Goal: Information Seeking & Learning: Learn about a topic

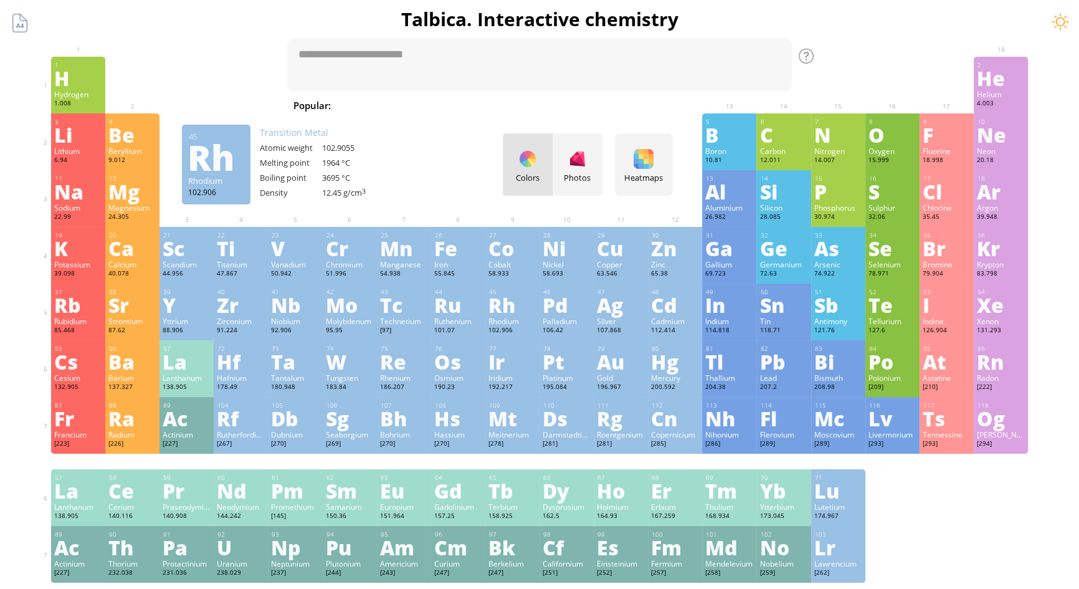
click at [509, 306] on div "Rh" at bounding box center [512, 305] width 48 height 20
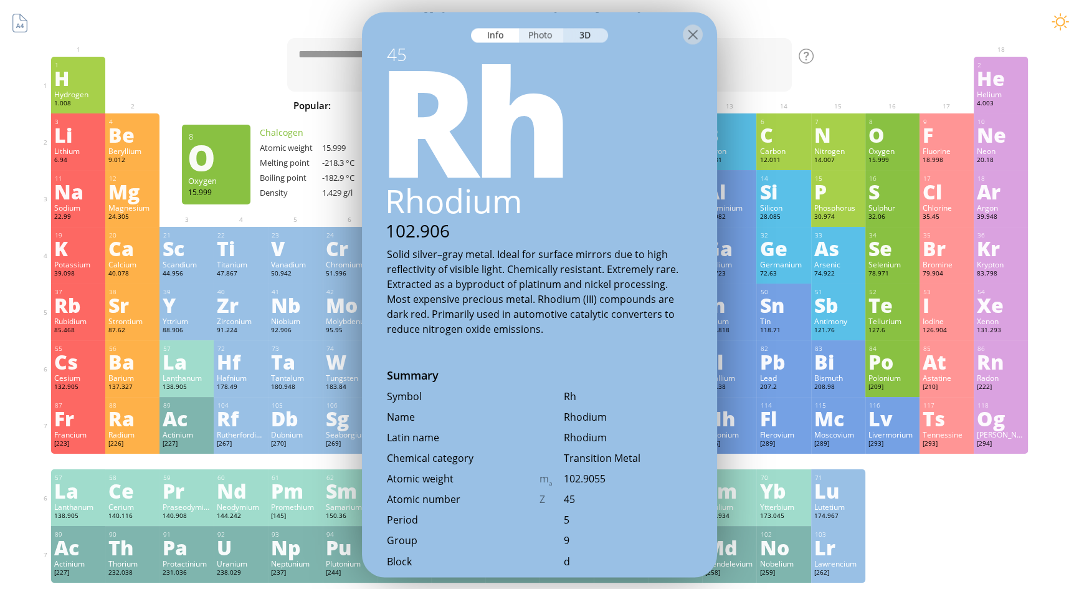
click at [553, 32] on div "Photo" at bounding box center [541, 35] width 45 height 14
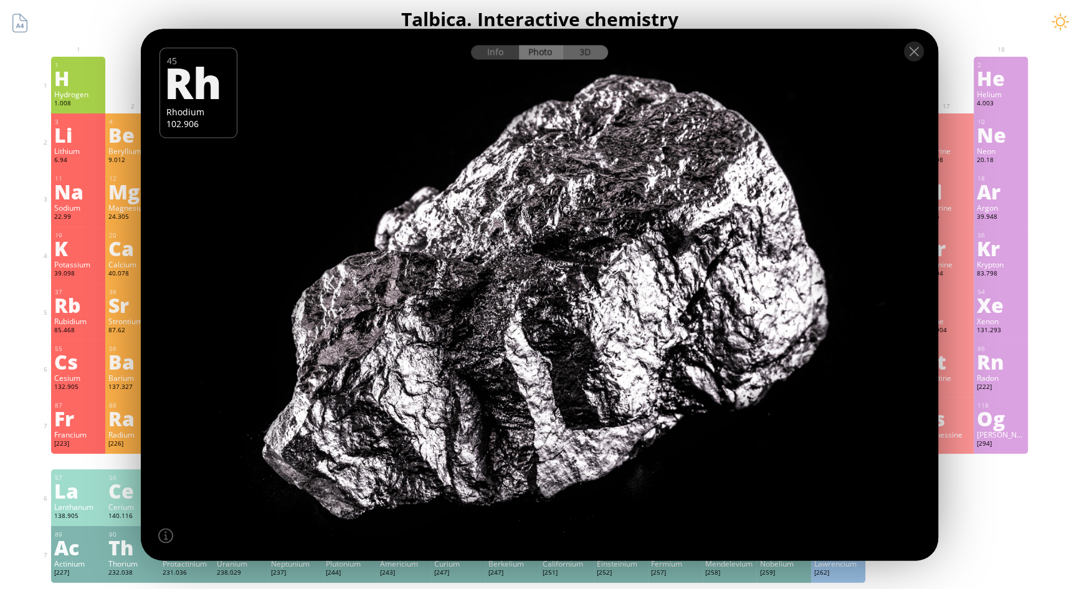
click at [592, 53] on div "3D" at bounding box center [585, 52] width 45 height 14
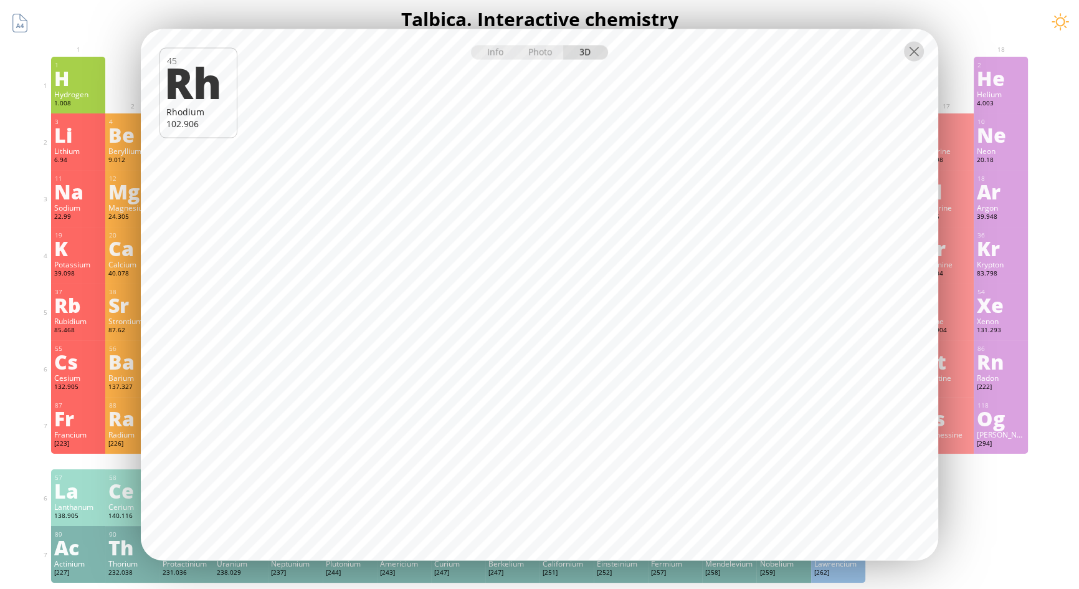
click at [922, 48] on div at bounding box center [914, 51] width 20 height 20
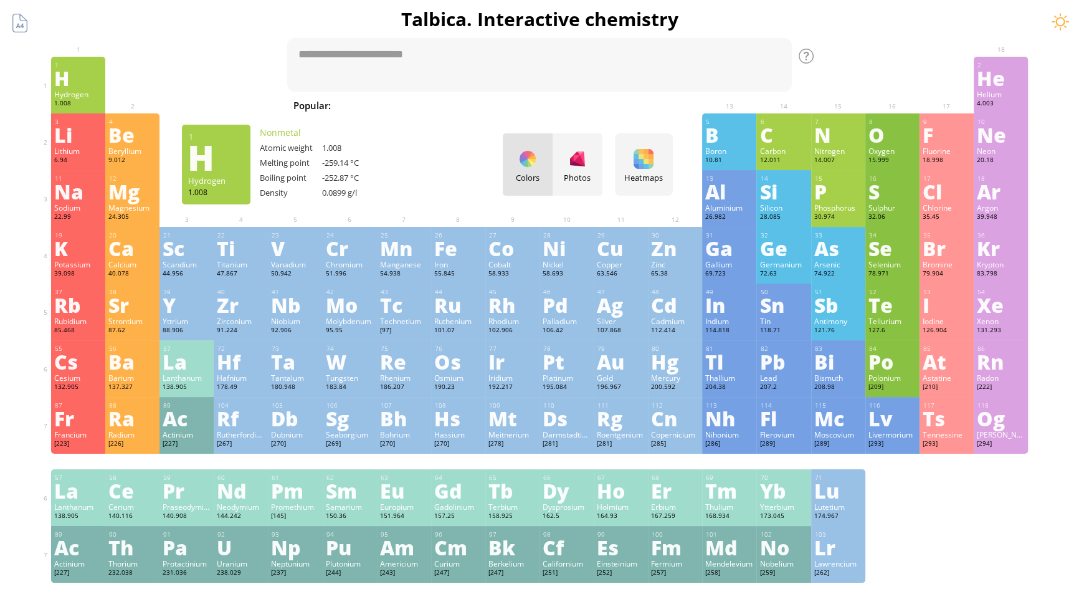
click at [91, 86] on div "H" at bounding box center [78, 78] width 48 height 20
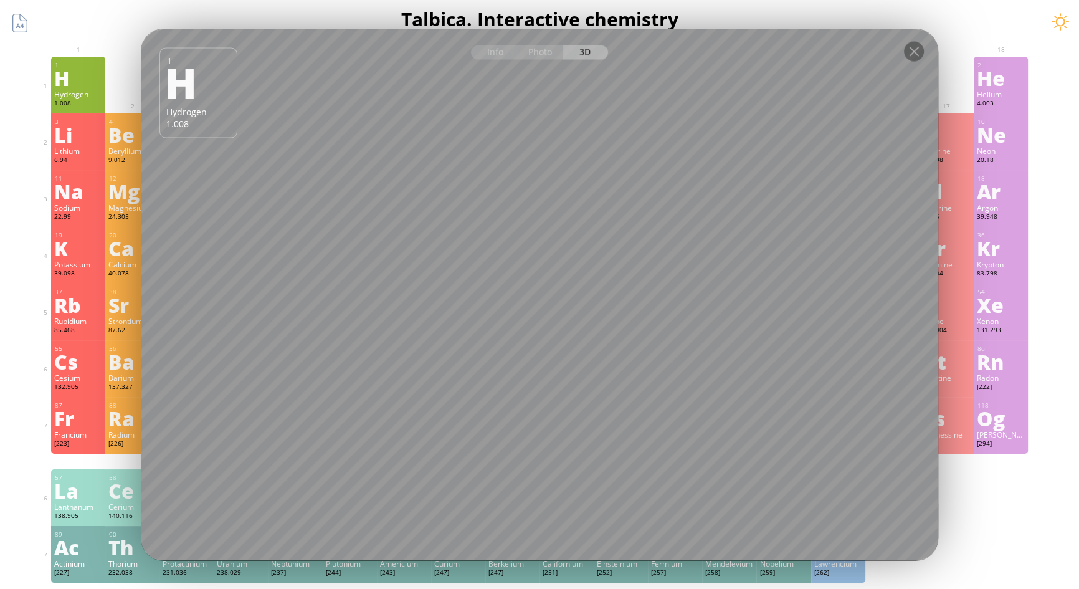
click at [546, 51] on div "Photo" at bounding box center [541, 52] width 45 height 14
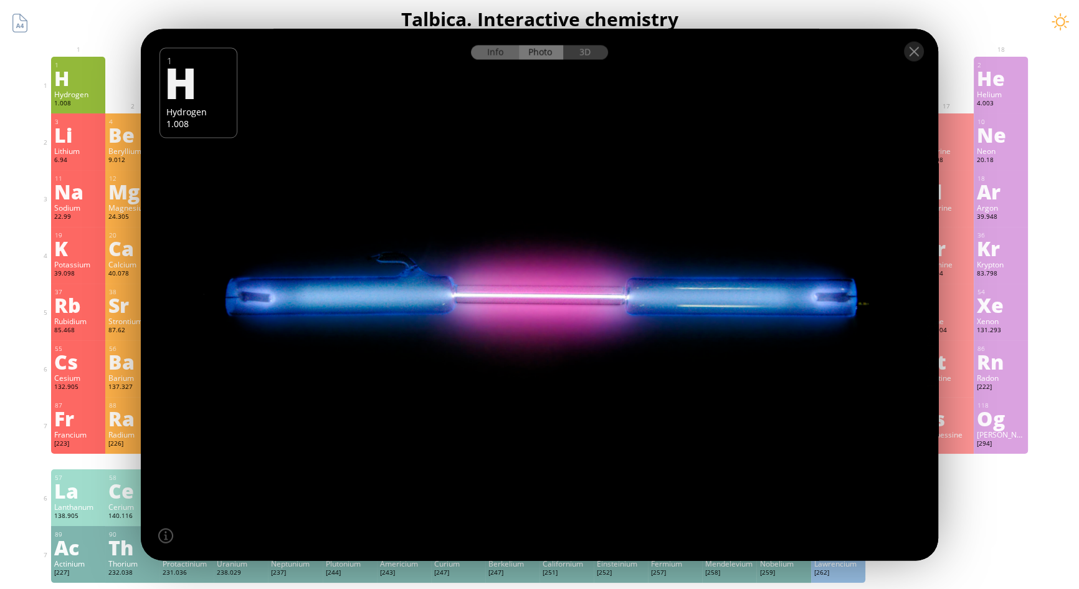
click at [481, 54] on div "Info" at bounding box center [495, 52] width 48 height 14
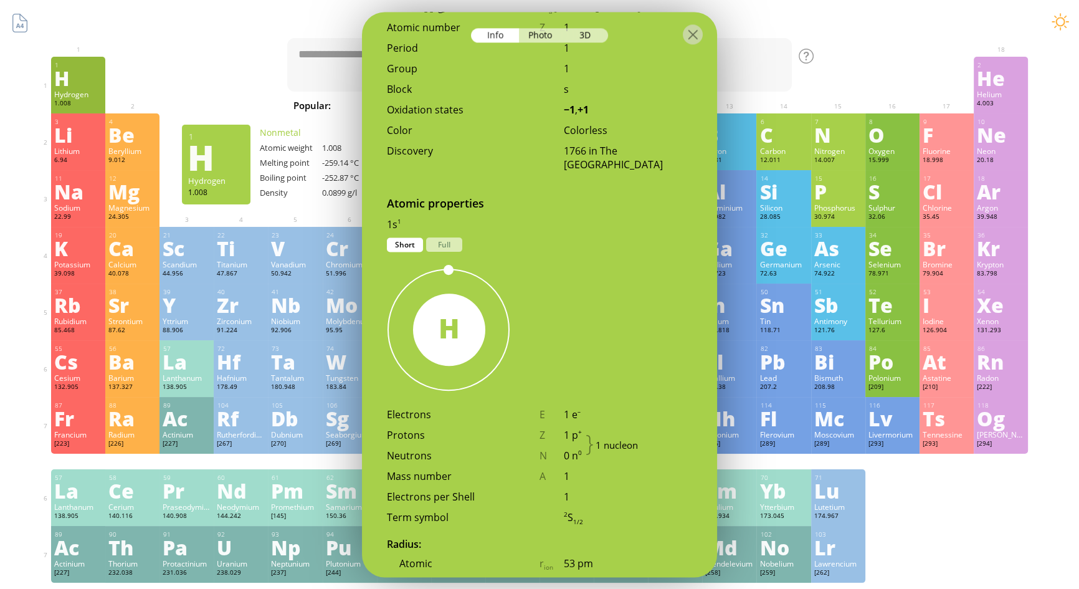
scroll to position [623, 0]
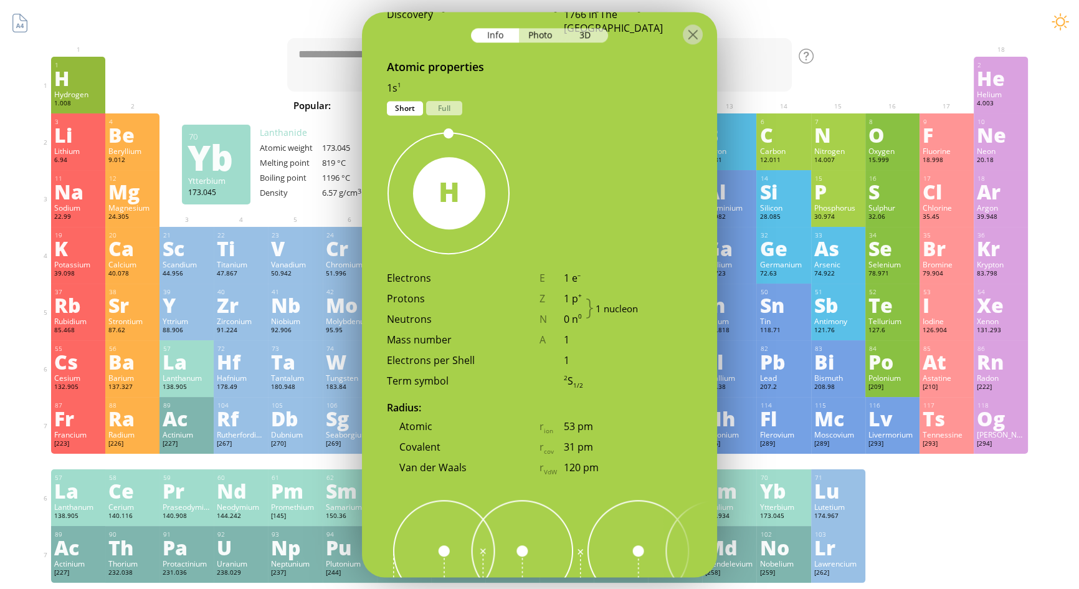
click at [779, 518] on div "173.045" at bounding box center [783, 516] width 48 height 10
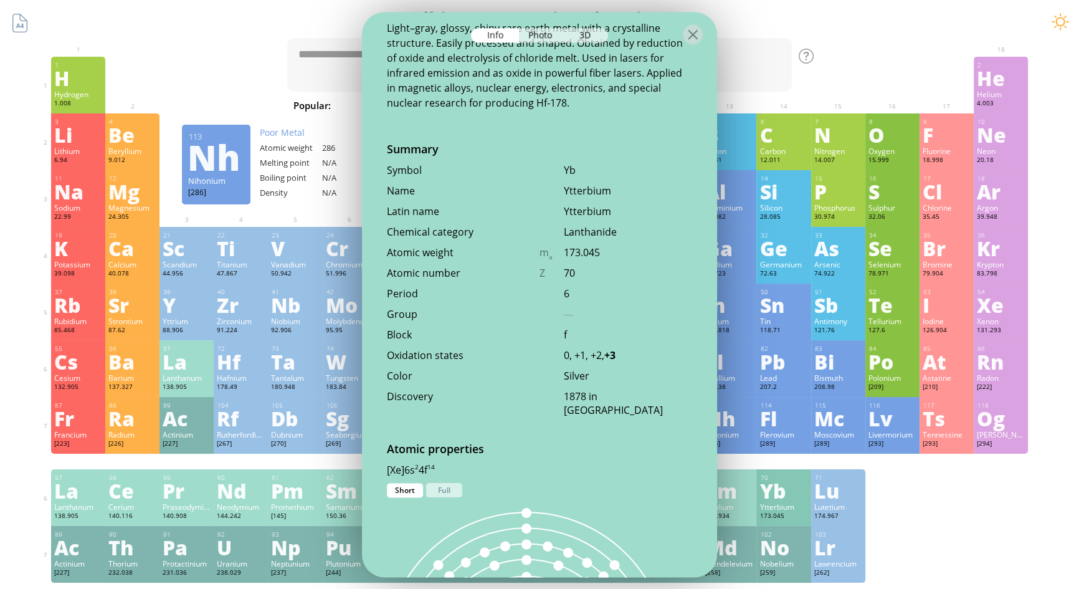
scroll to position [0, 0]
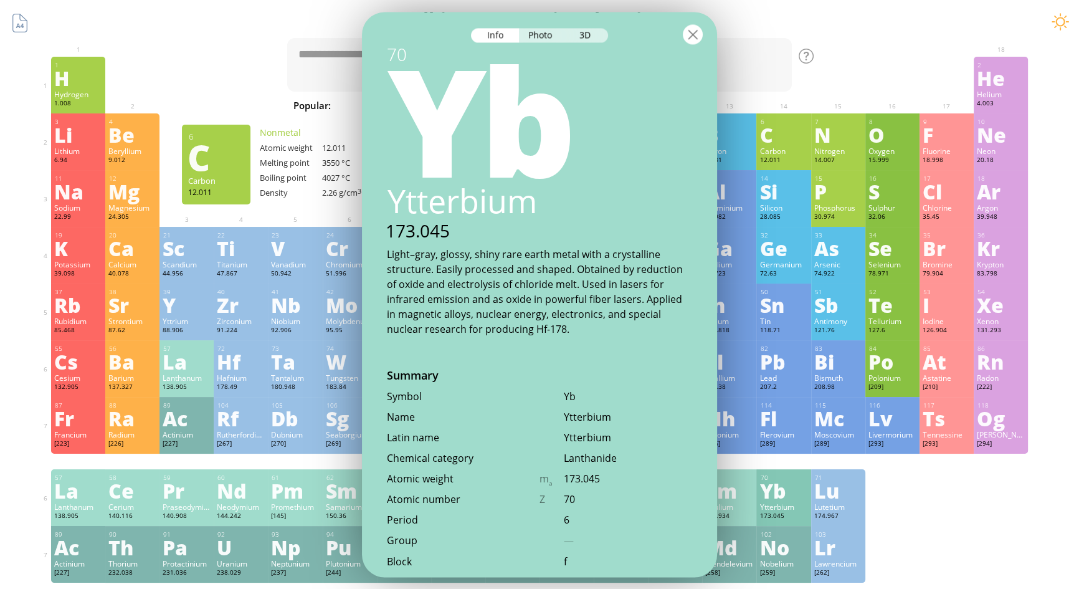
click at [698, 33] on div at bounding box center [693, 34] width 20 height 20
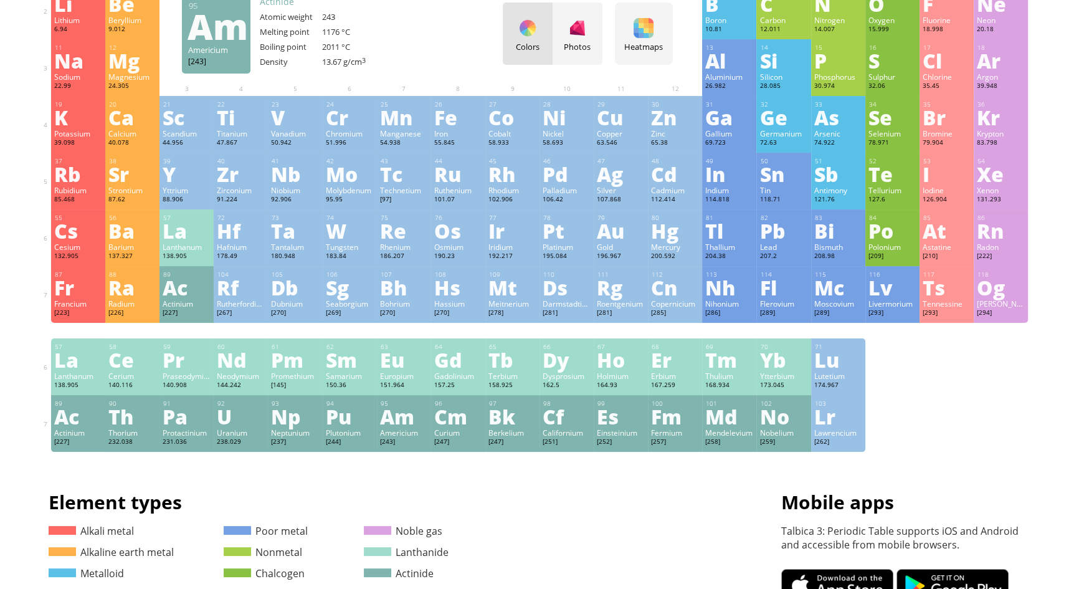
scroll to position [113, 0]
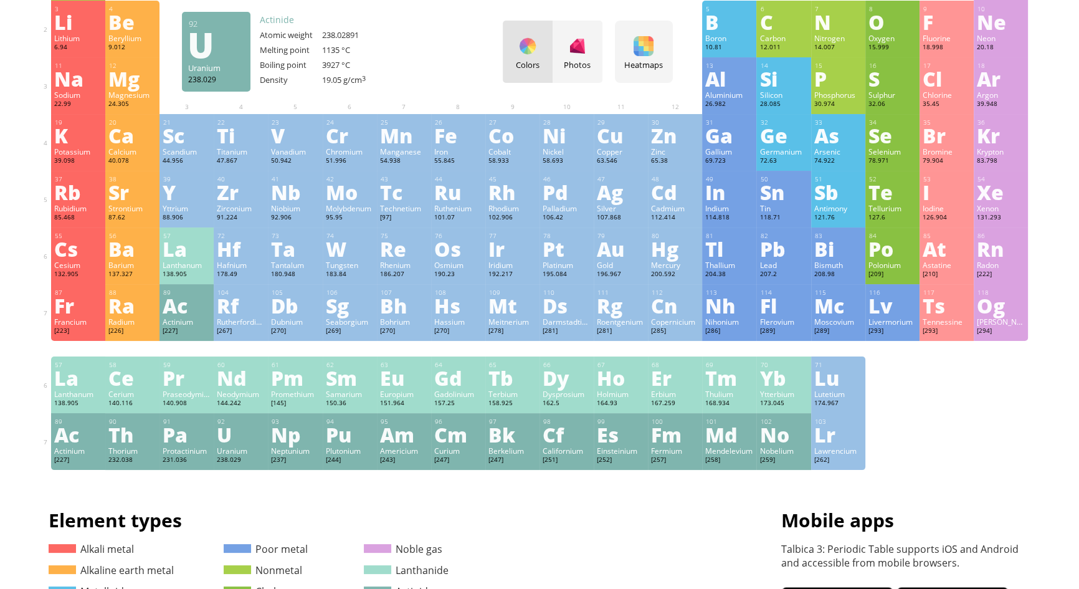
click at [242, 449] on div "92 U Uranium 238.029 −1, +1, +2, +3, +4, +5, +6 −1, +1, +2, +3, +4, +5, +6 1135…" at bounding box center [241, 441] width 54 height 57
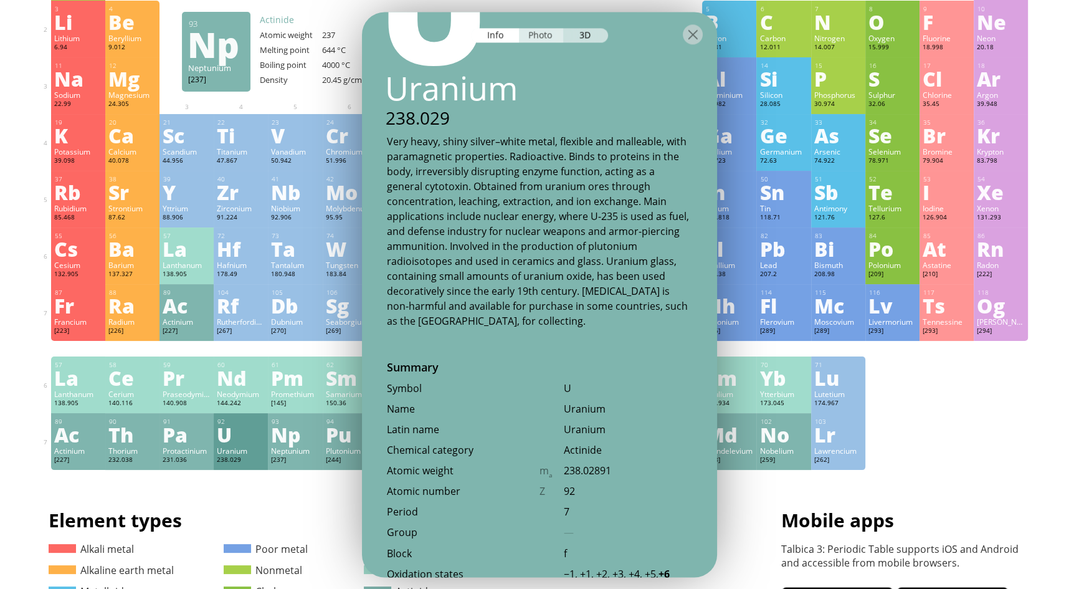
click at [547, 35] on div "Photo" at bounding box center [541, 35] width 45 height 14
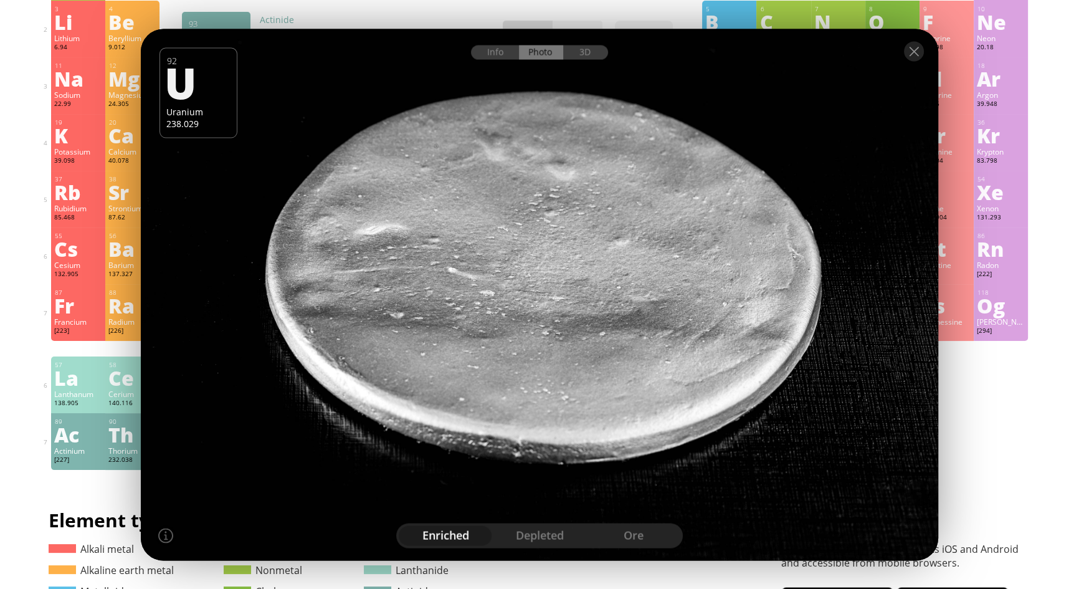
drag, startPoint x: 756, startPoint y: 439, endPoint x: 740, endPoint y: 332, distance: 107.7
click at [740, 334] on div at bounding box center [539, 294] width 805 height 537
click at [586, 59] on div at bounding box center [539, 51] width 797 height 44
click at [592, 49] on div "3D" at bounding box center [585, 52] width 45 height 14
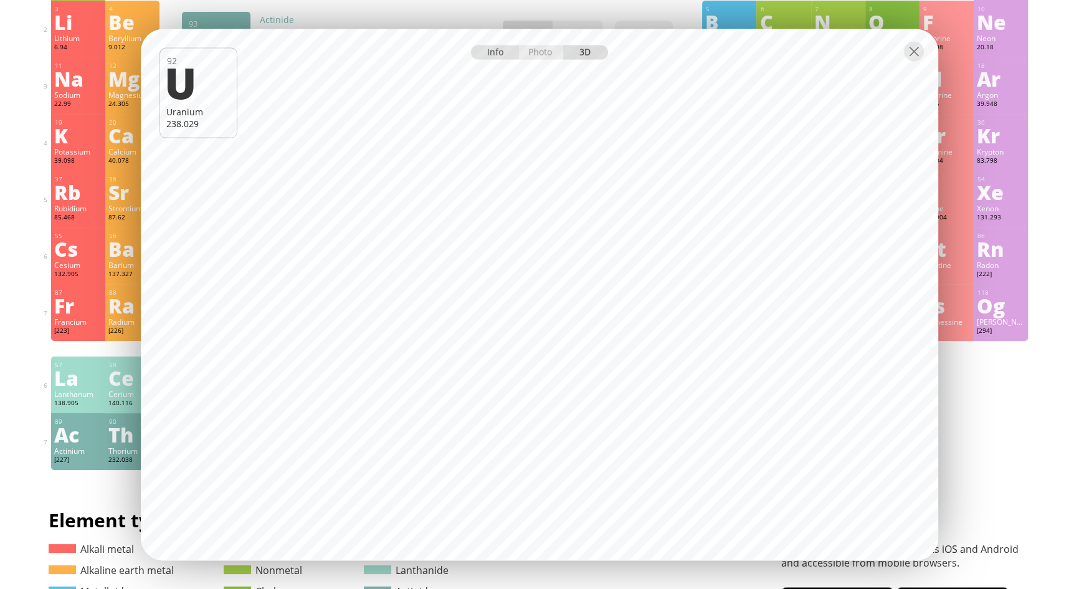
click at [492, 50] on div "Info" at bounding box center [495, 52] width 48 height 14
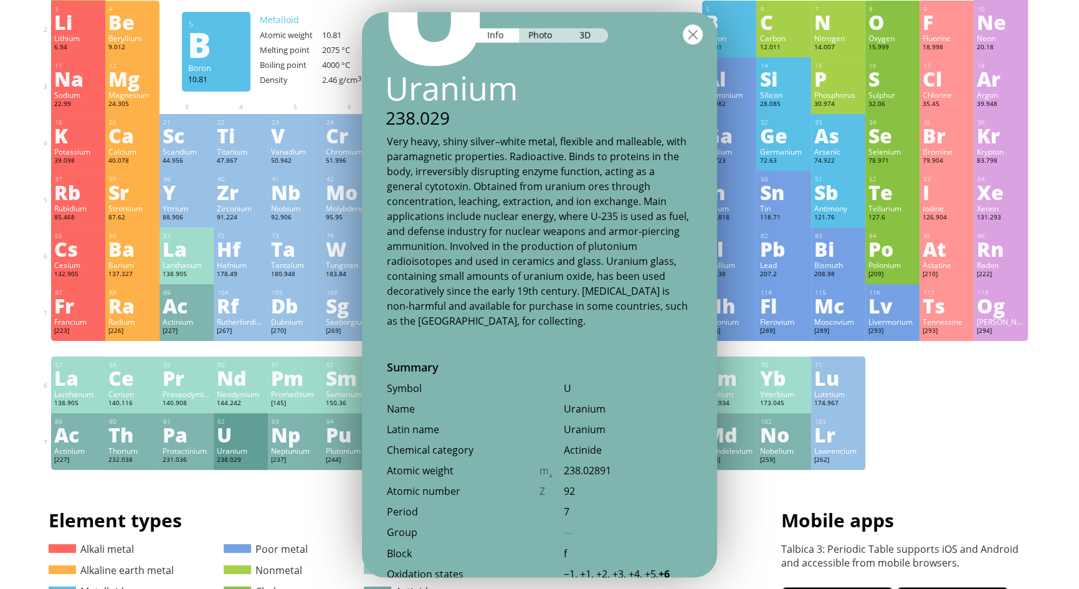
click at [696, 38] on div at bounding box center [693, 34] width 20 height 20
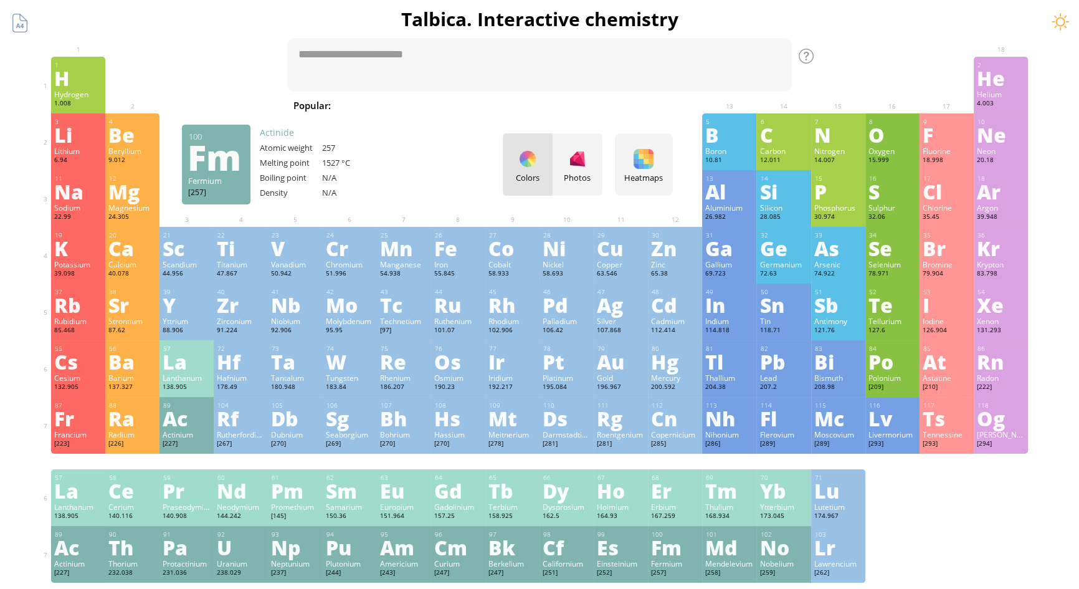
scroll to position [0, 0]
click at [1018, 435] on div "[PERSON_NAME]" at bounding box center [1001, 434] width 48 height 10
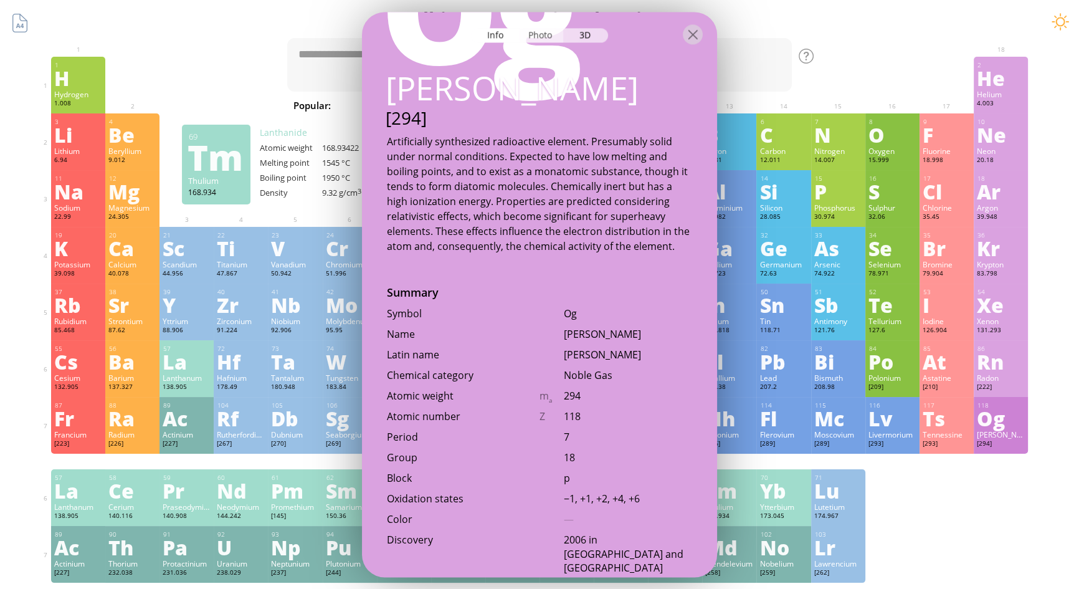
click at [551, 30] on div "Photo" at bounding box center [541, 35] width 45 height 14
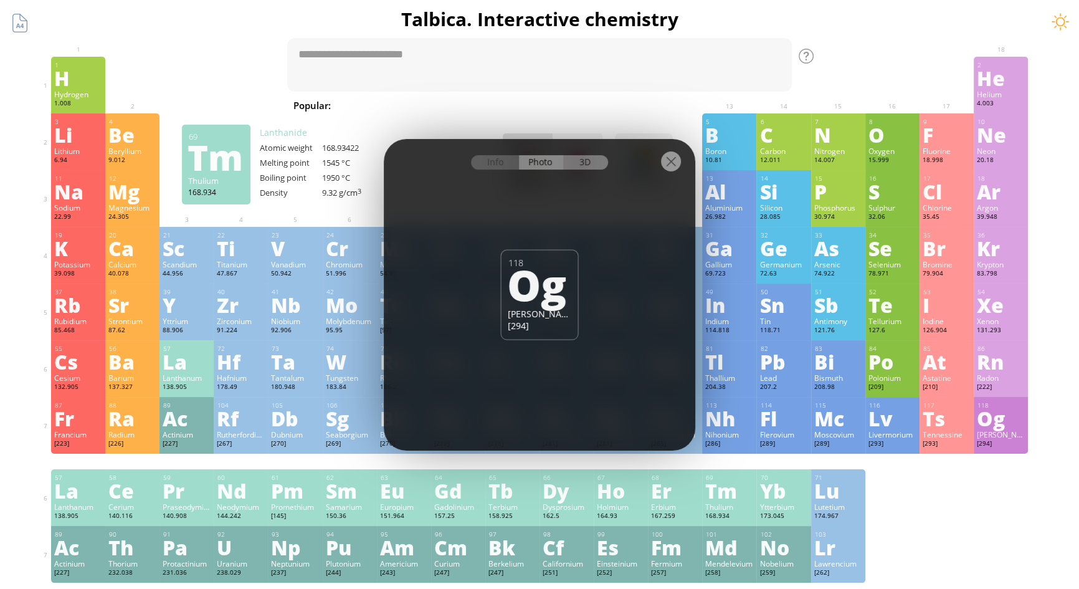
click at [577, 164] on div "3D" at bounding box center [585, 162] width 45 height 14
click at [685, 149] on div at bounding box center [539, 161] width 311 height 44
click at [671, 159] on div at bounding box center [671, 161] width 20 height 20
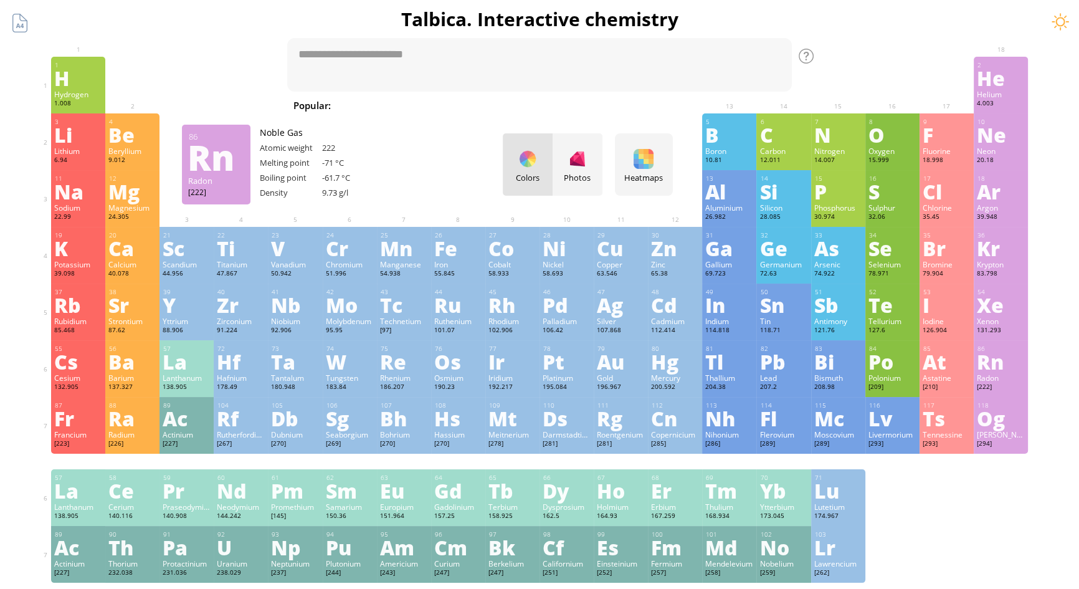
click at [1014, 353] on div "86" at bounding box center [1000, 348] width 47 height 8
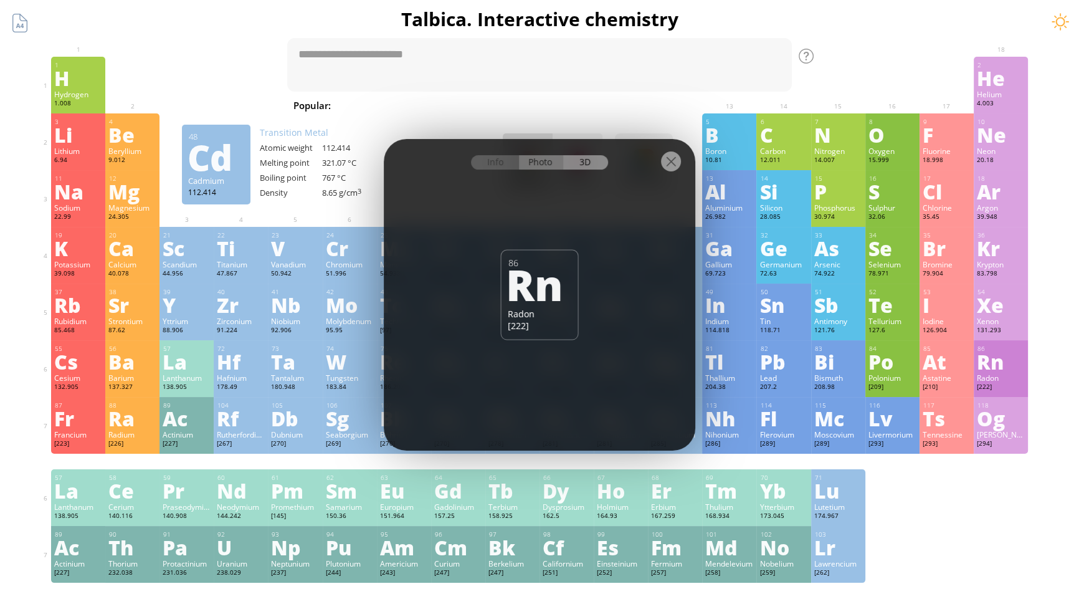
click at [541, 164] on div "Photo" at bounding box center [541, 162] width 45 height 14
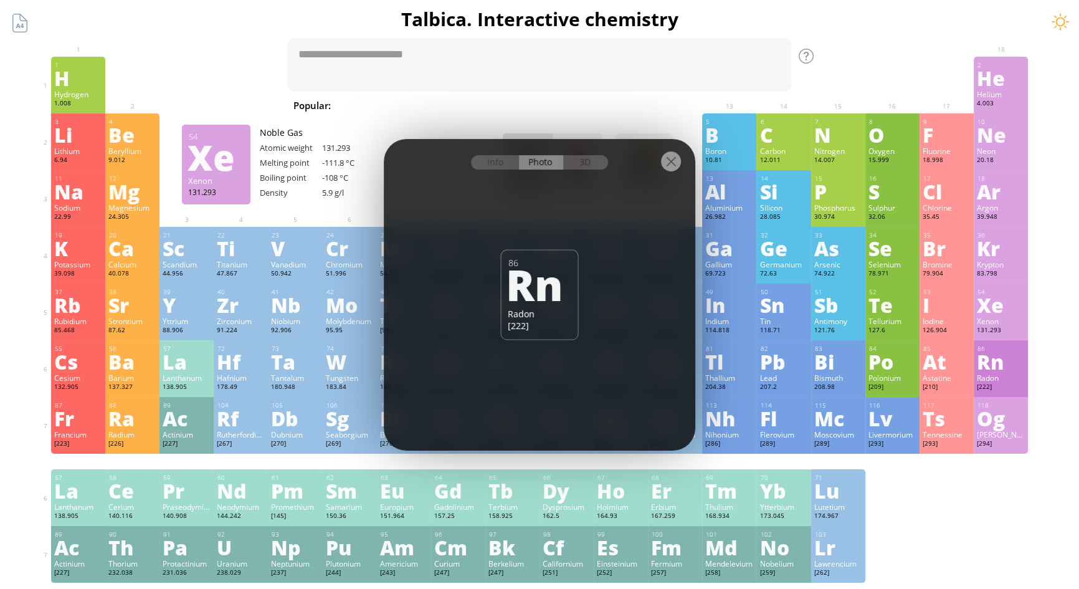
click at [1022, 324] on div "Xenon" at bounding box center [1001, 321] width 48 height 10
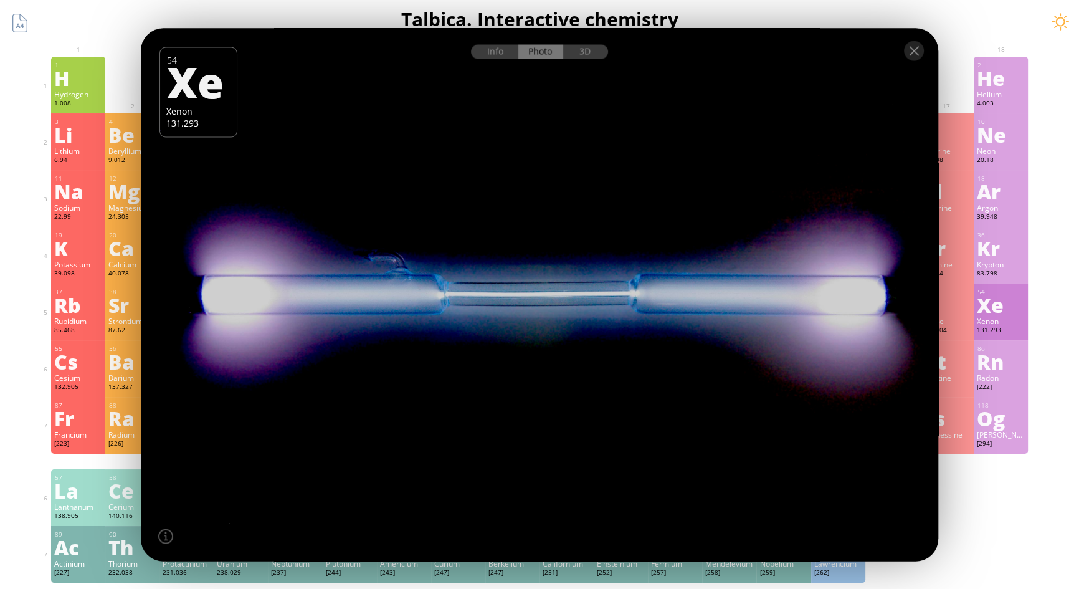
click at [1012, 264] on div "Krypton" at bounding box center [1001, 264] width 48 height 10
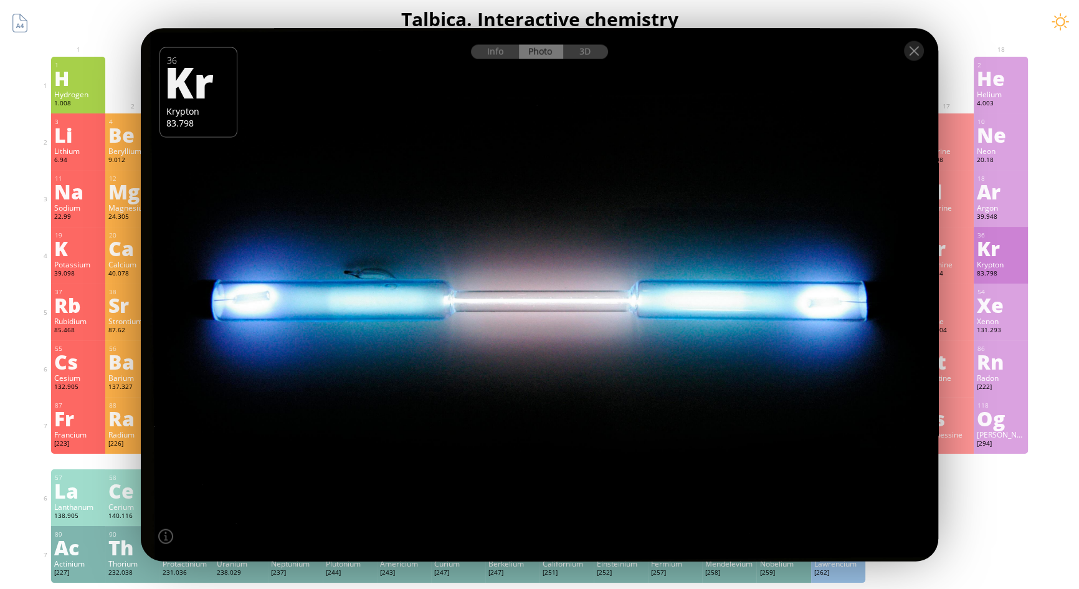
click at [1007, 204] on div "Argon" at bounding box center [1001, 207] width 48 height 10
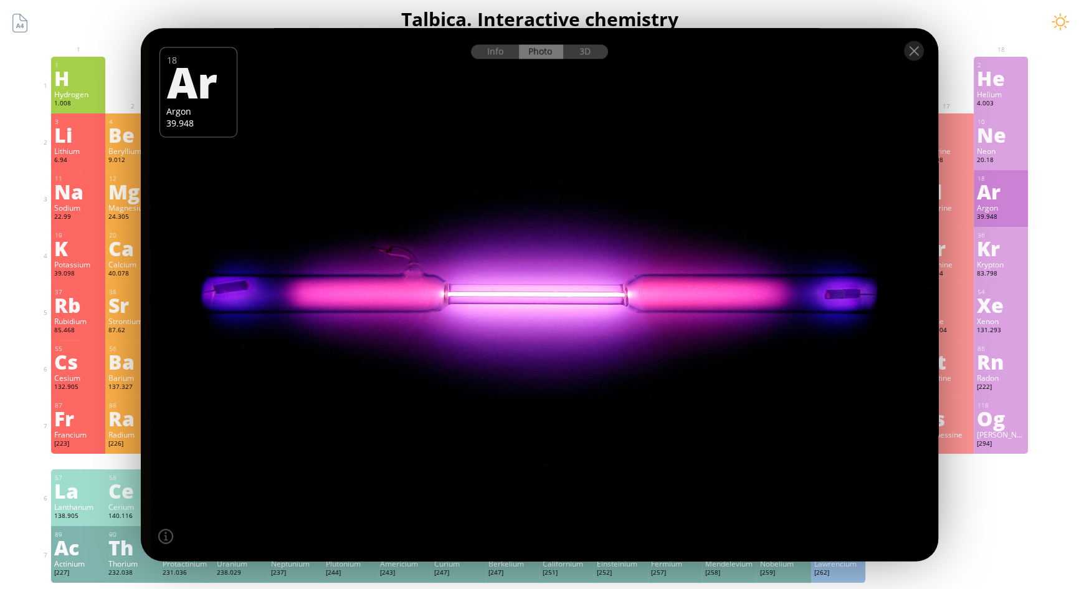
click at [1009, 140] on div "Ne" at bounding box center [1001, 135] width 48 height 20
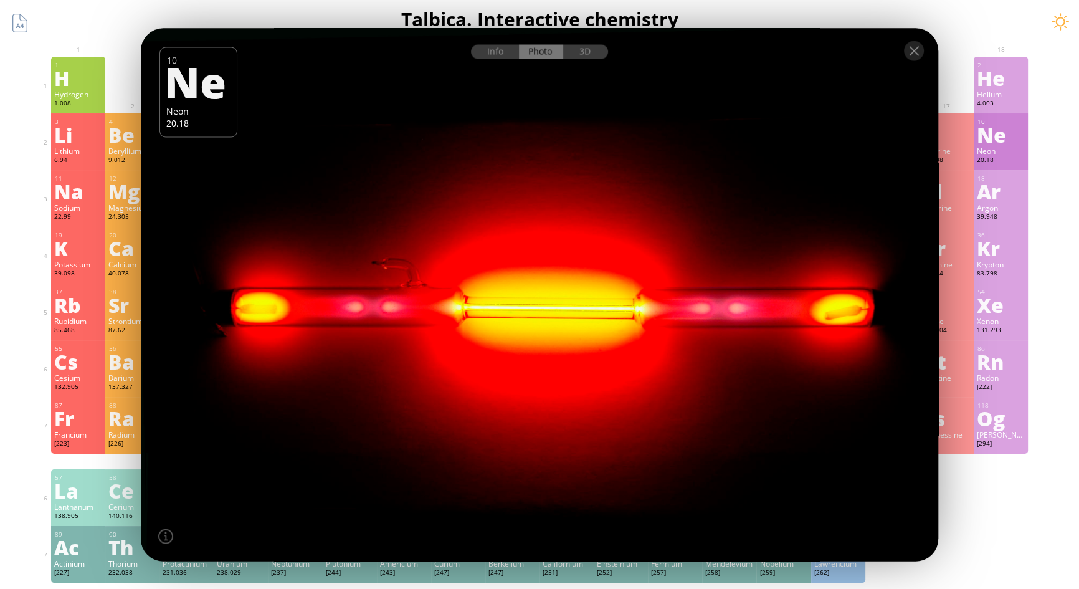
click at [1009, 64] on div "2" at bounding box center [1000, 65] width 47 height 8
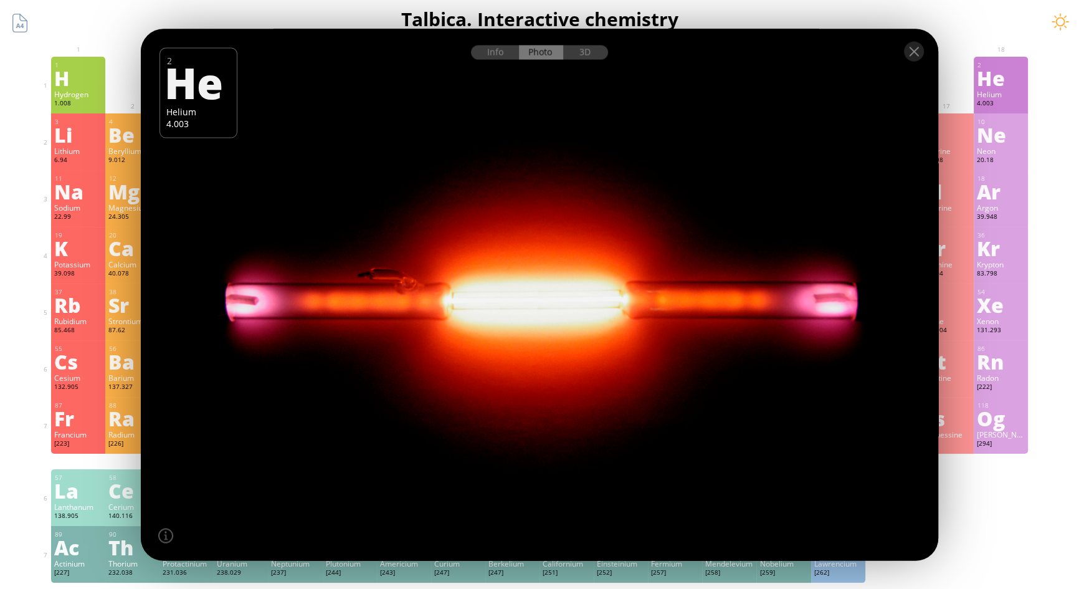
click at [991, 207] on div "Argon" at bounding box center [1001, 207] width 48 height 10
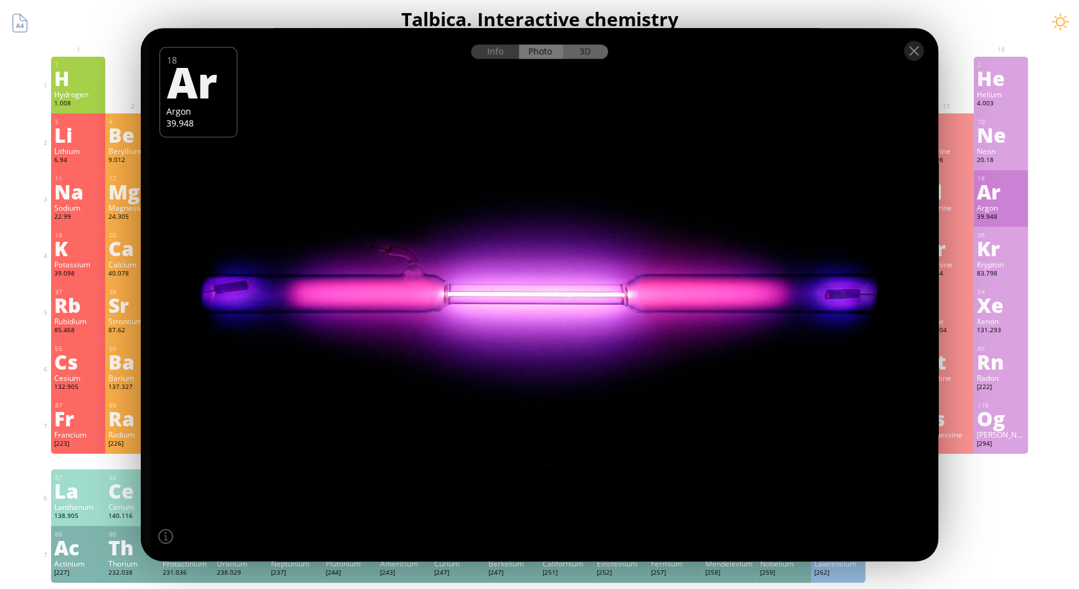
click at [601, 47] on div "3D" at bounding box center [585, 51] width 45 height 14
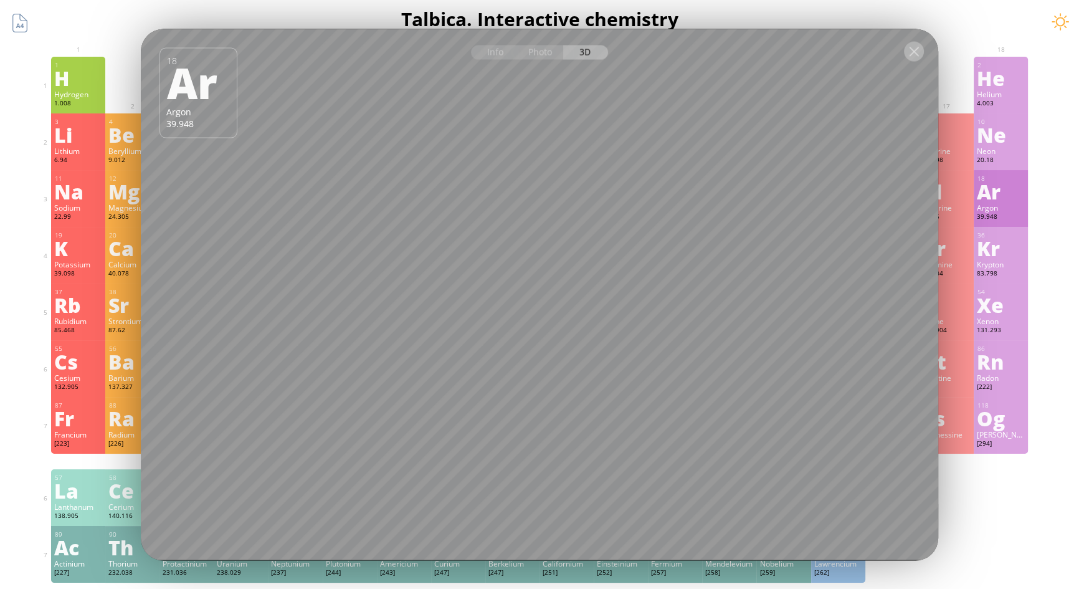
click at [918, 54] on div at bounding box center [914, 51] width 20 height 20
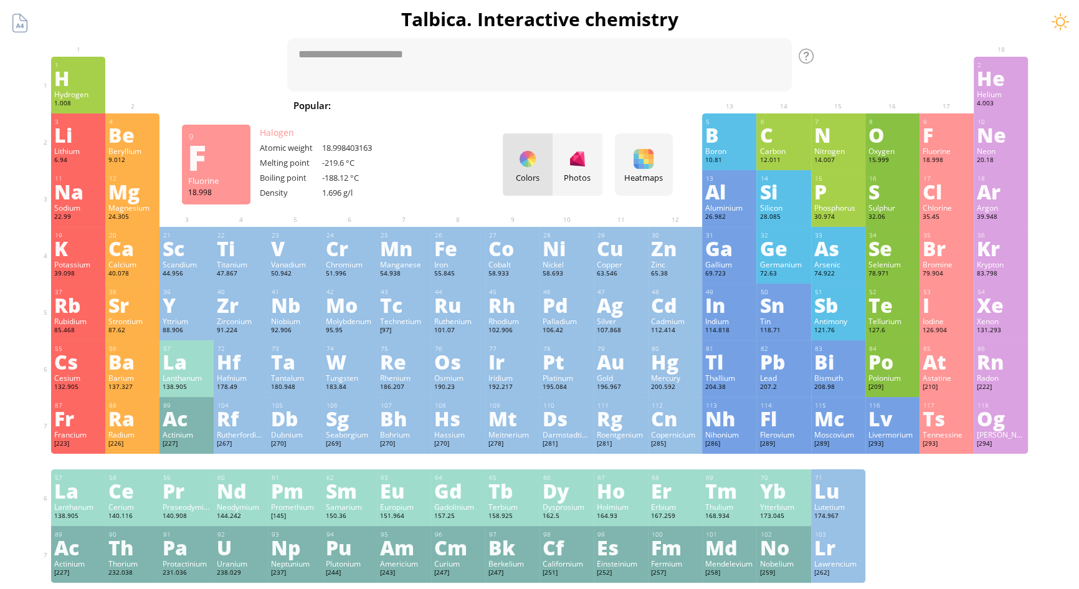
click at [963, 140] on div "F" at bounding box center [947, 135] width 48 height 20
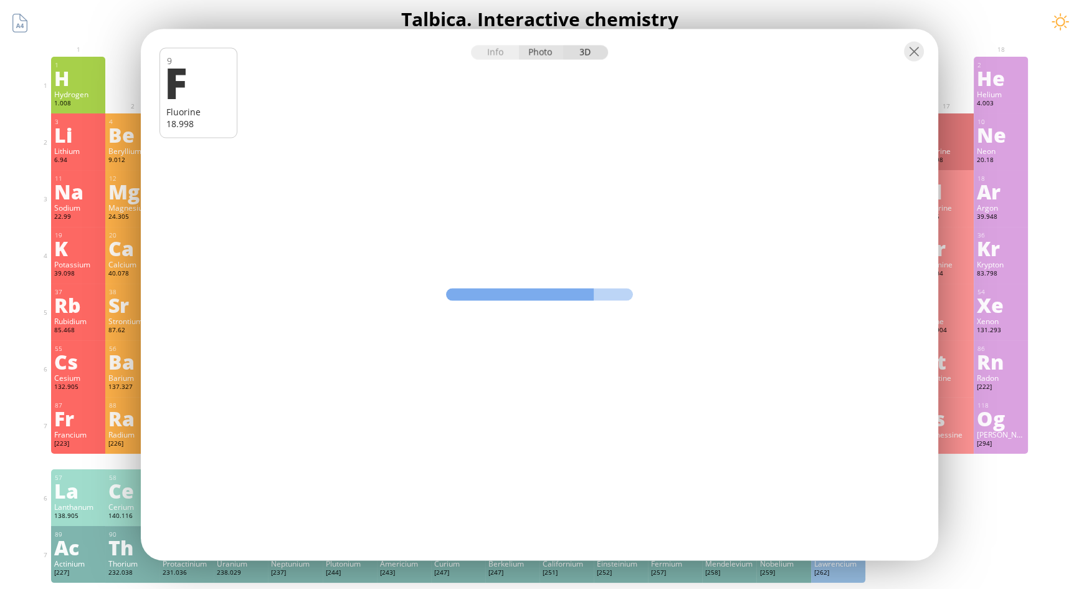
click at [544, 55] on div "Photo" at bounding box center [541, 52] width 45 height 14
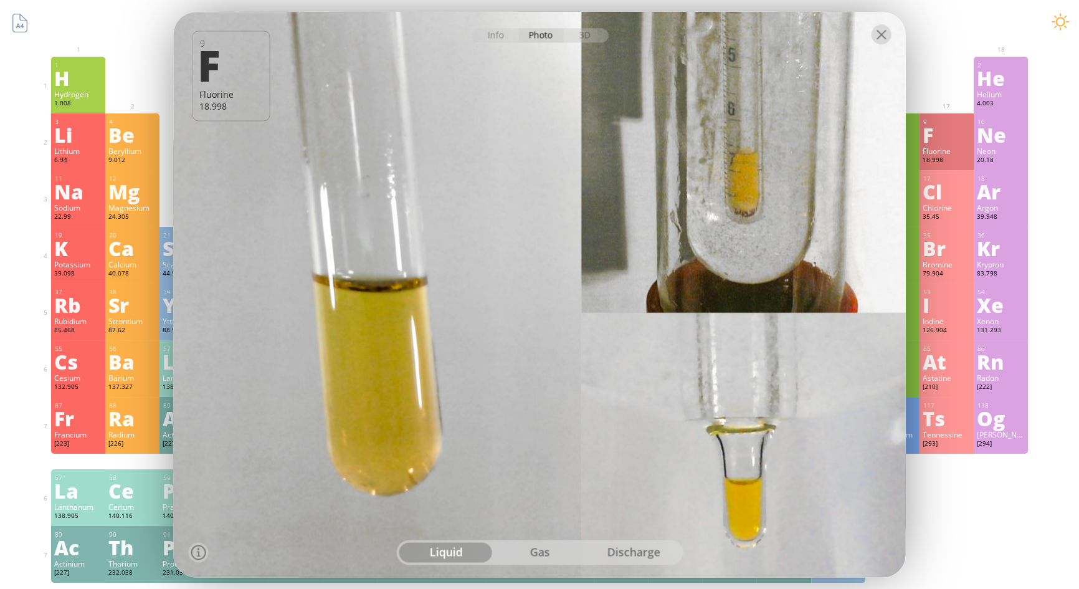
click at [881, 40] on div at bounding box center [882, 34] width 20 height 20
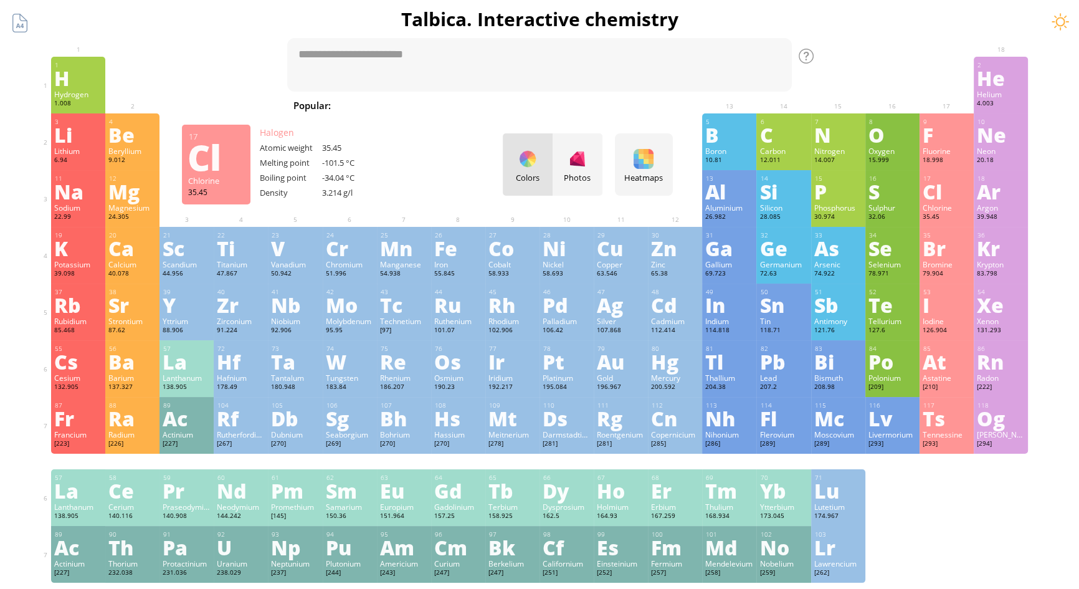
click at [939, 201] on div "Cl" at bounding box center [947, 191] width 48 height 20
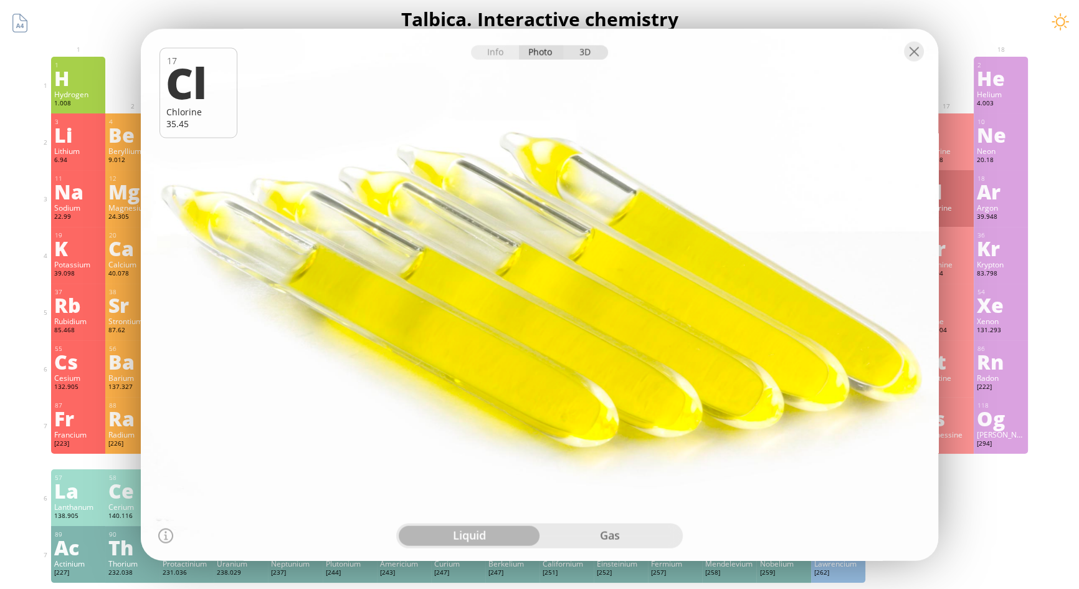
click at [591, 50] on div "3D" at bounding box center [585, 52] width 45 height 14
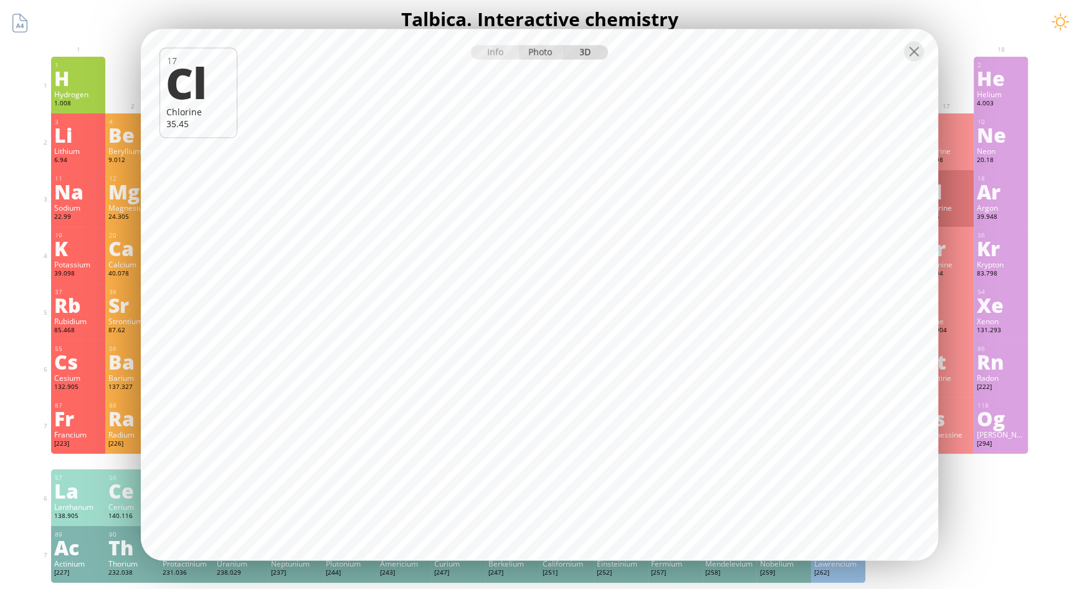
click at [544, 53] on div "Photo" at bounding box center [541, 52] width 45 height 14
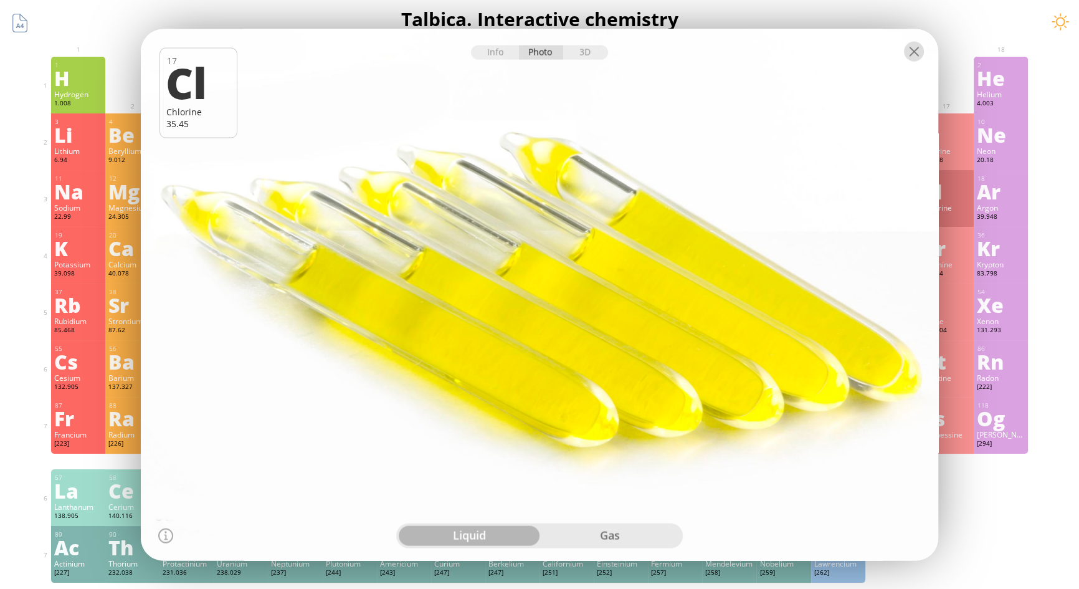
click at [916, 53] on div at bounding box center [914, 51] width 20 height 20
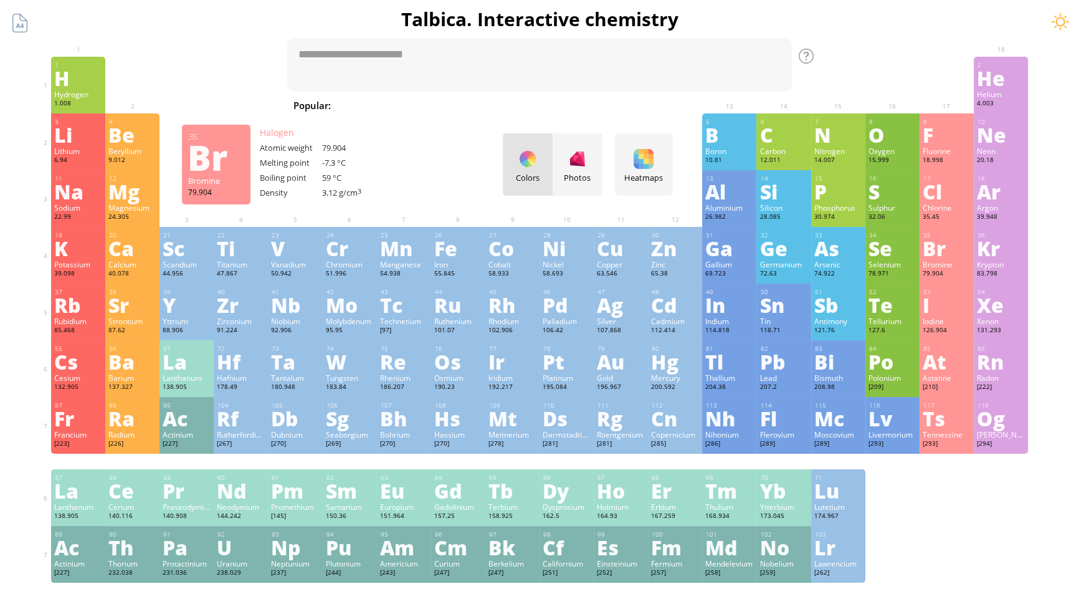
click at [956, 252] on div "Br" at bounding box center [947, 248] width 48 height 20
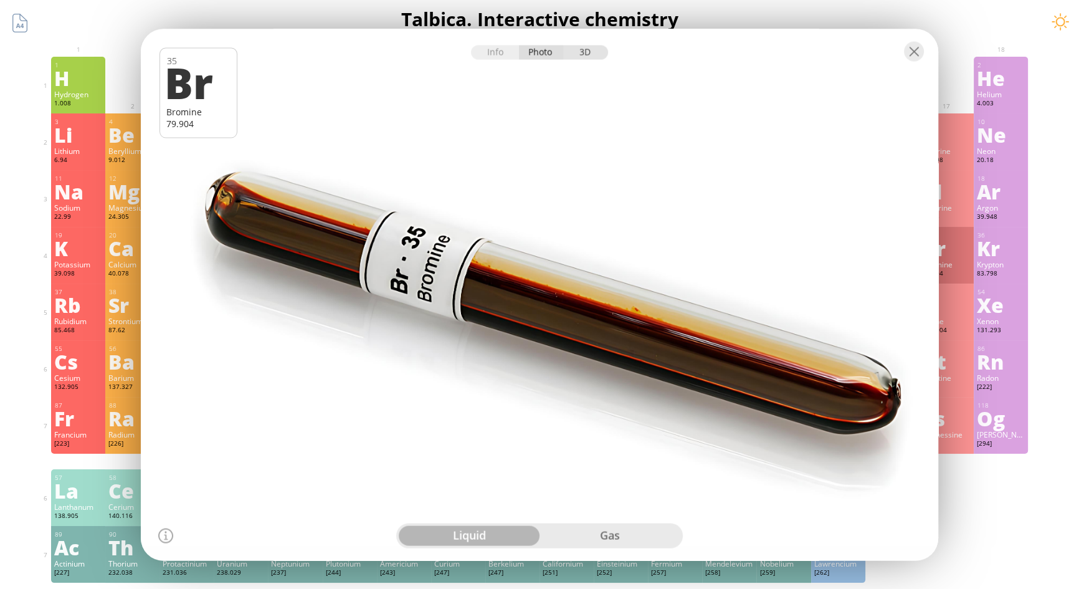
click at [596, 56] on div "3D" at bounding box center [585, 52] width 45 height 14
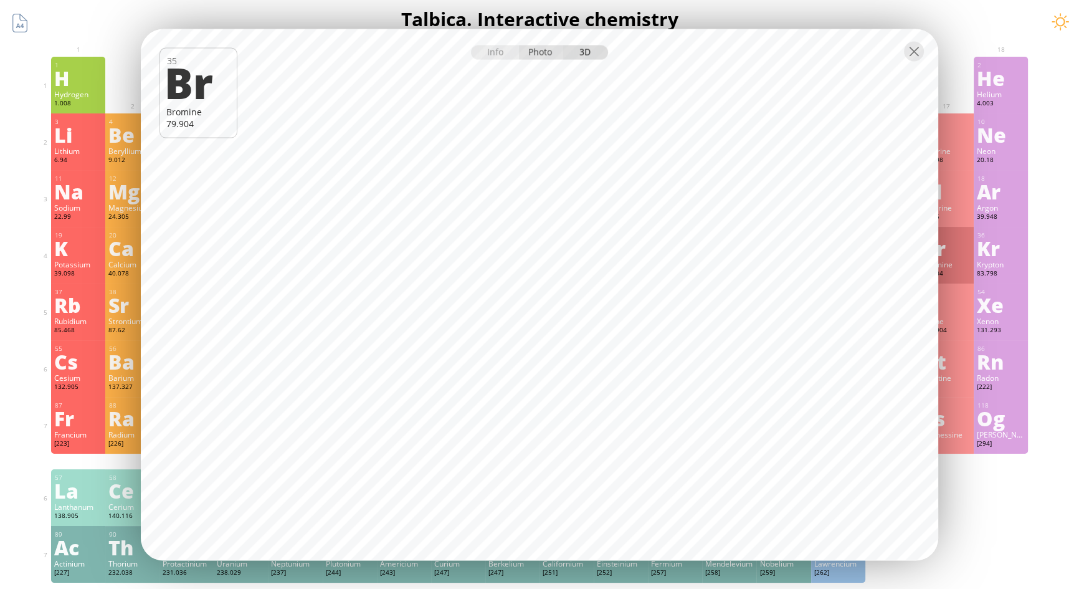
click at [545, 50] on div "Photo" at bounding box center [541, 52] width 45 height 14
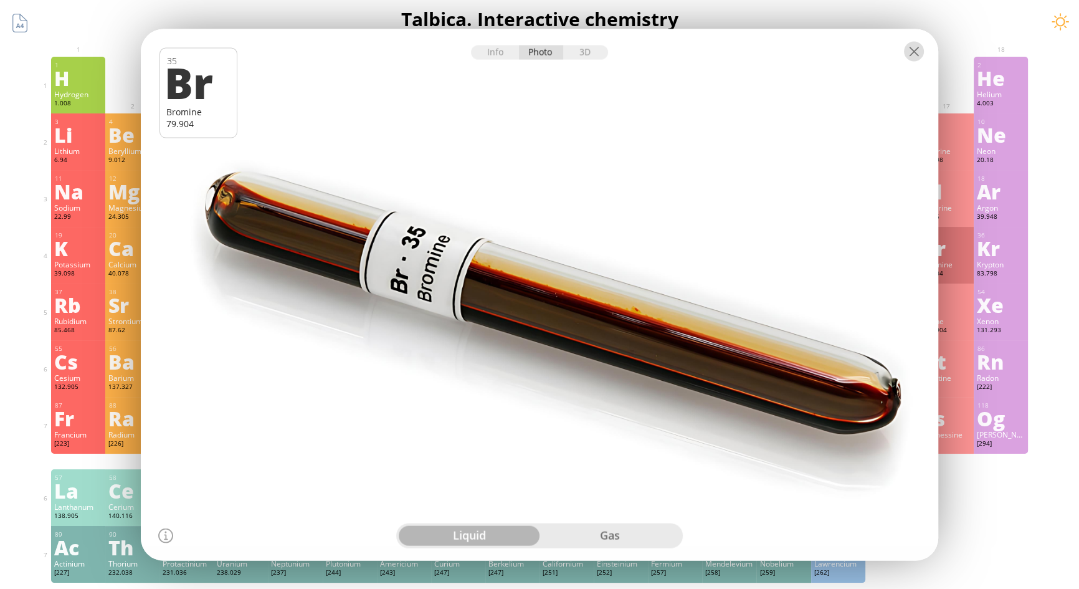
click at [916, 50] on div at bounding box center [914, 51] width 20 height 20
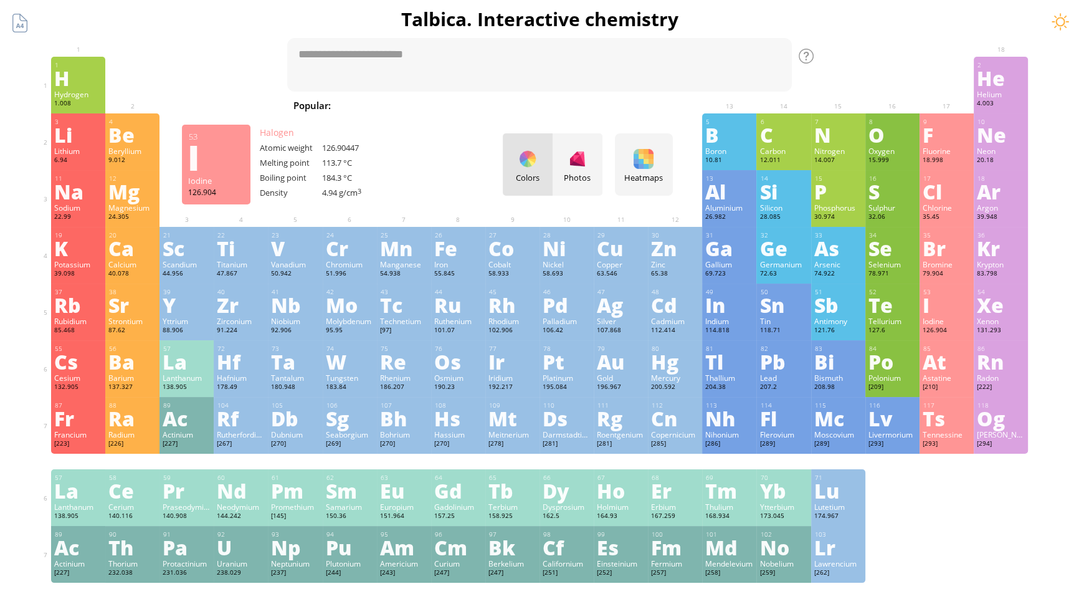
click at [959, 311] on div "I" at bounding box center [947, 305] width 48 height 20
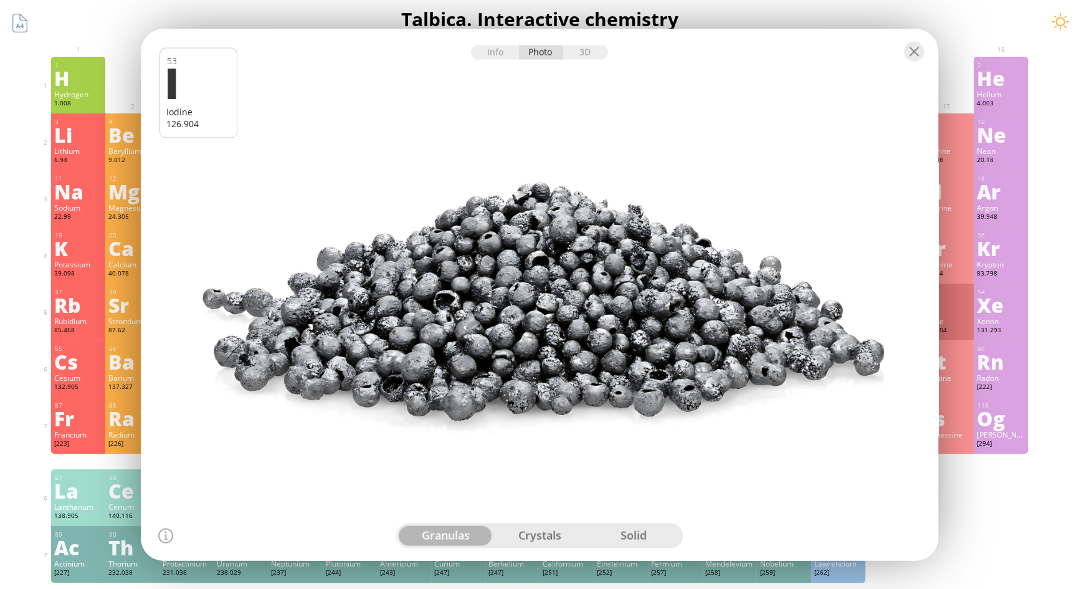
click at [956, 361] on div "At" at bounding box center [947, 361] width 48 height 20
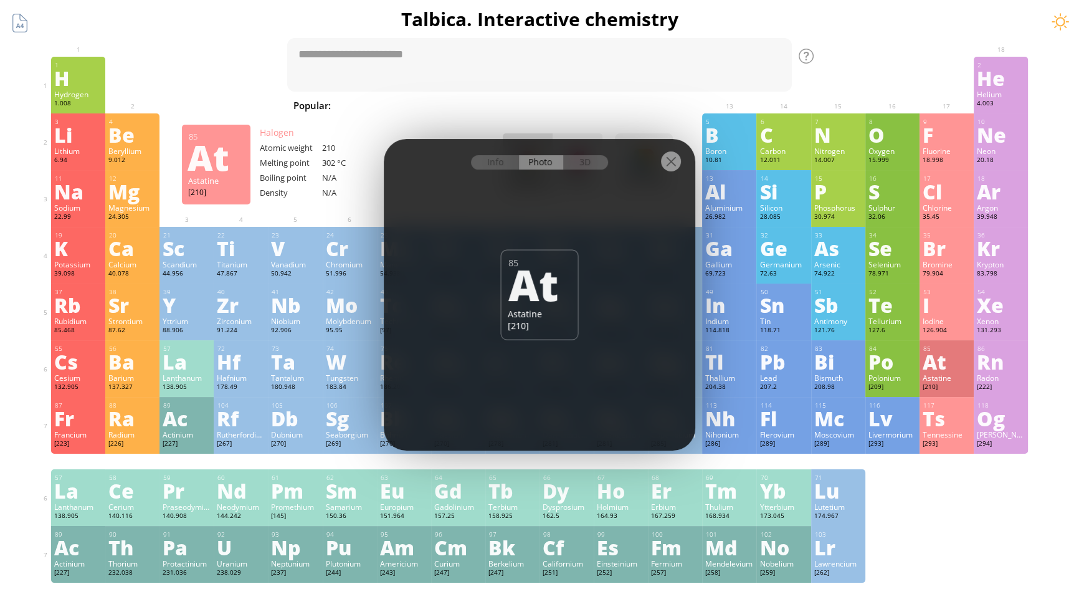
click at [949, 417] on div "Ts" at bounding box center [947, 418] width 48 height 20
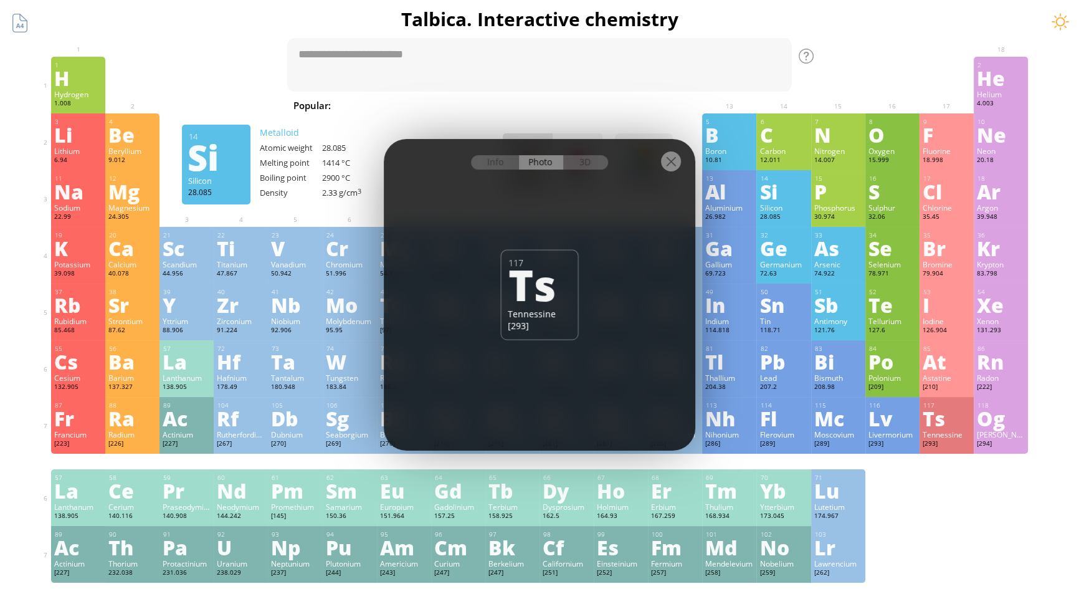
click at [670, 161] on div at bounding box center [671, 161] width 20 height 20
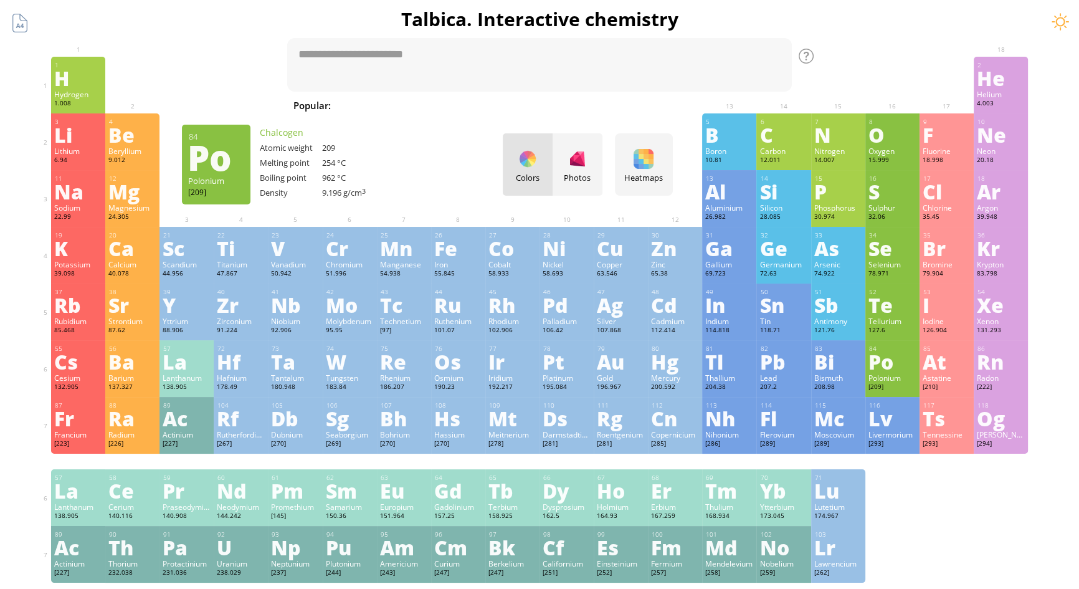
click at [886, 369] on div "Po" at bounding box center [892, 361] width 48 height 20
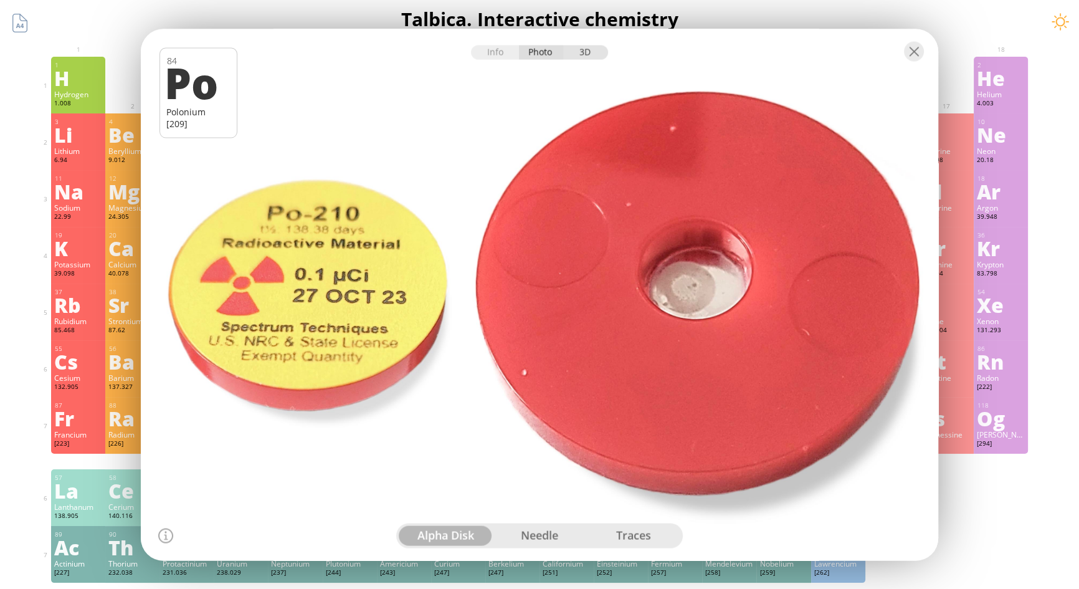
click at [586, 54] on div "3D" at bounding box center [585, 52] width 45 height 14
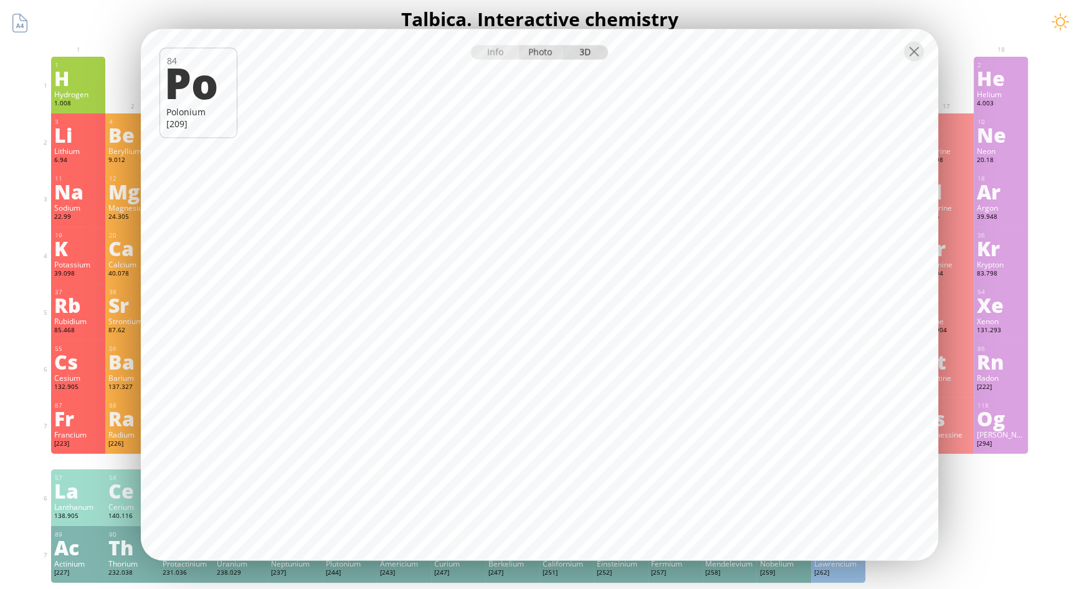
click at [551, 47] on div "Photo" at bounding box center [541, 52] width 45 height 14
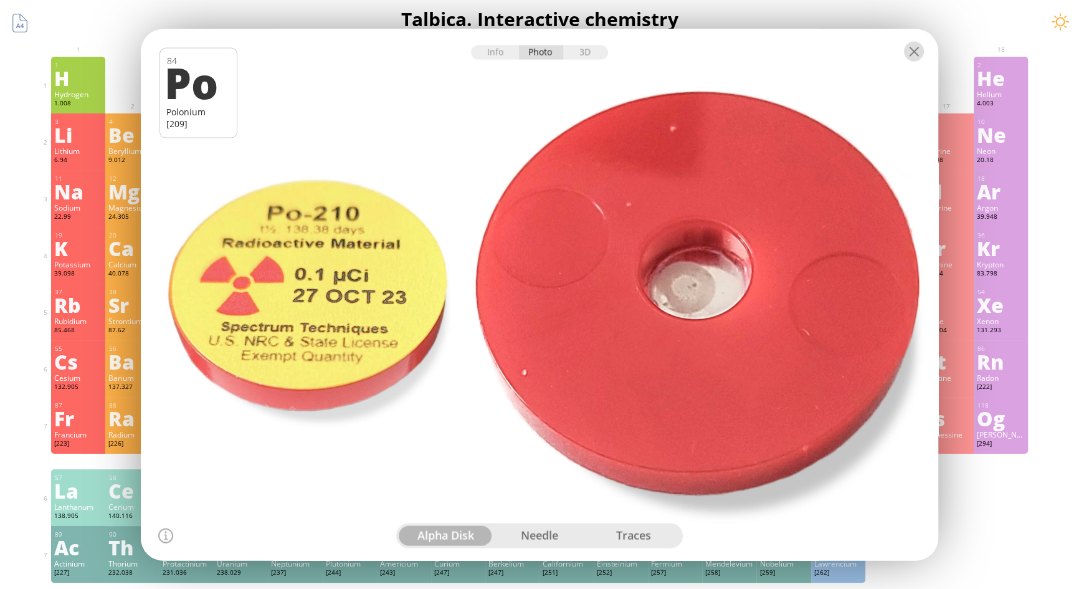
click at [921, 48] on div at bounding box center [914, 51] width 20 height 20
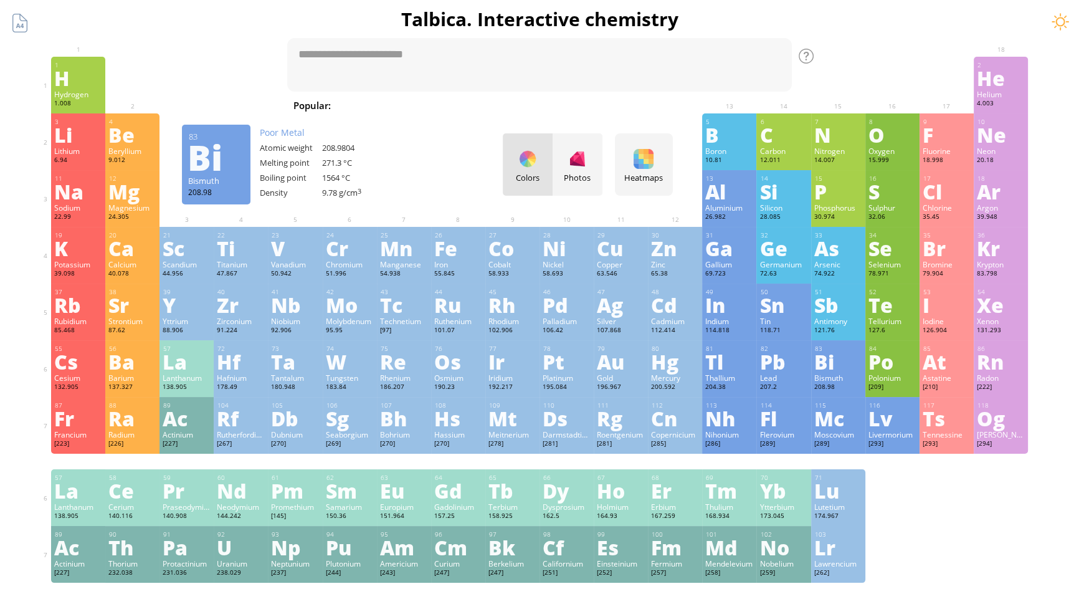
click at [847, 371] on div "Bi" at bounding box center [838, 361] width 48 height 20
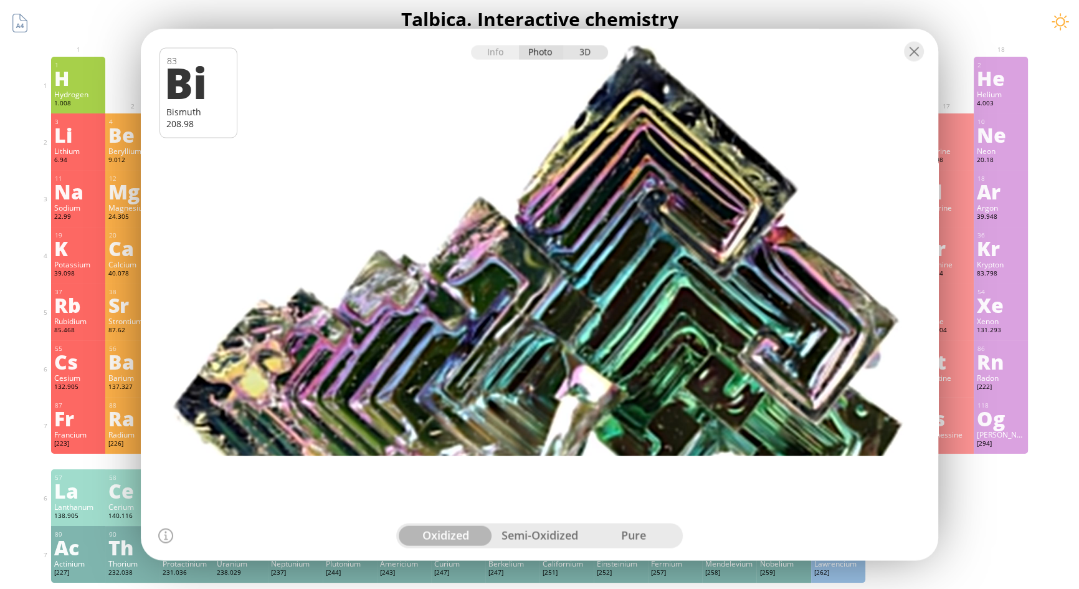
click at [592, 45] on div "3D" at bounding box center [585, 52] width 45 height 14
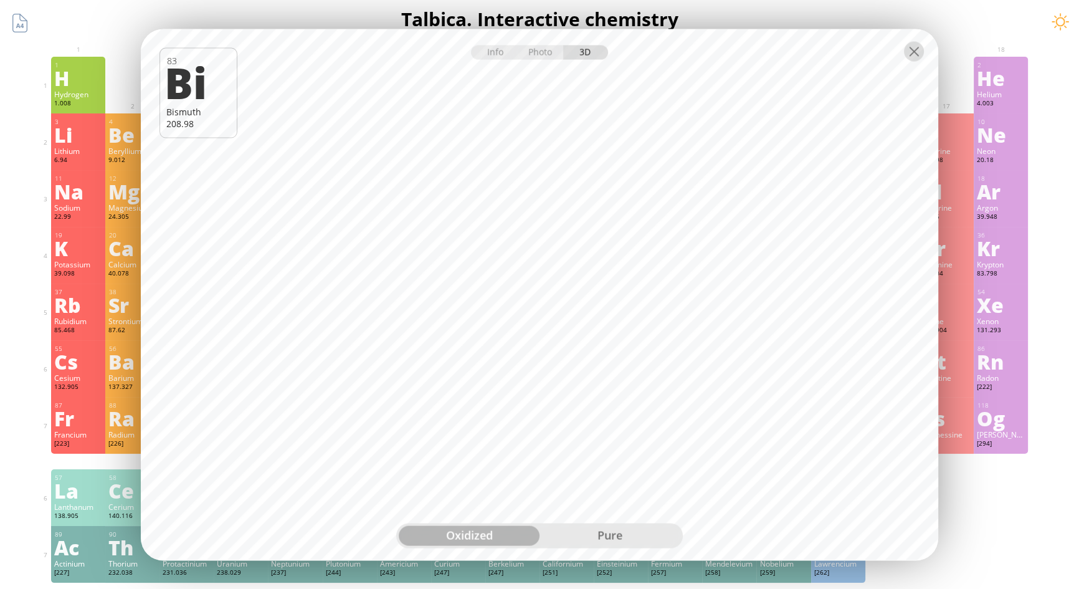
click at [910, 50] on div at bounding box center [914, 51] width 20 height 20
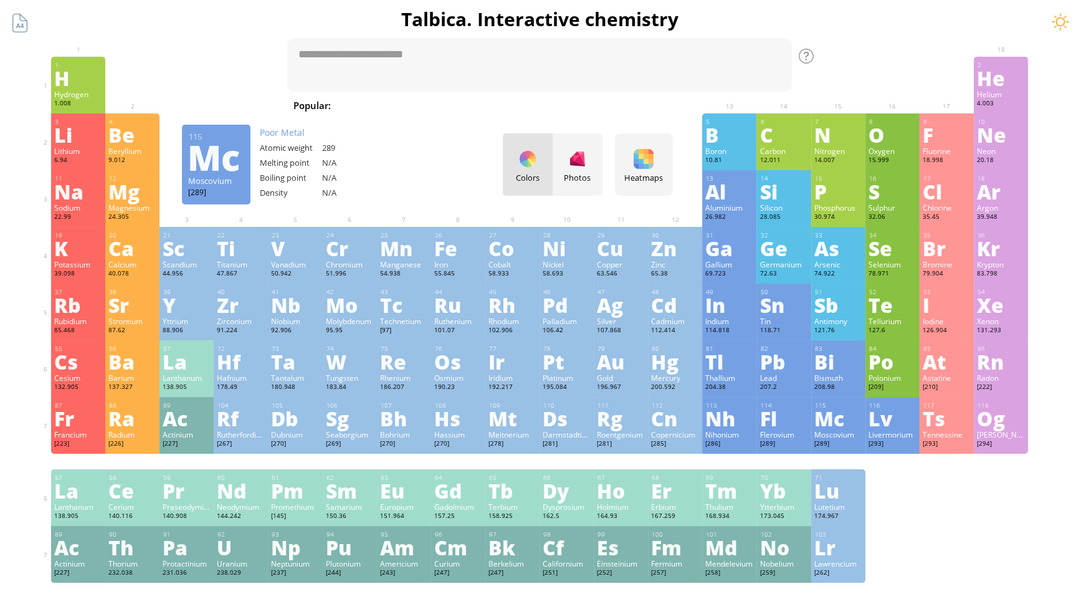
click at [842, 417] on div "Mc" at bounding box center [838, 418] width 48 height 20
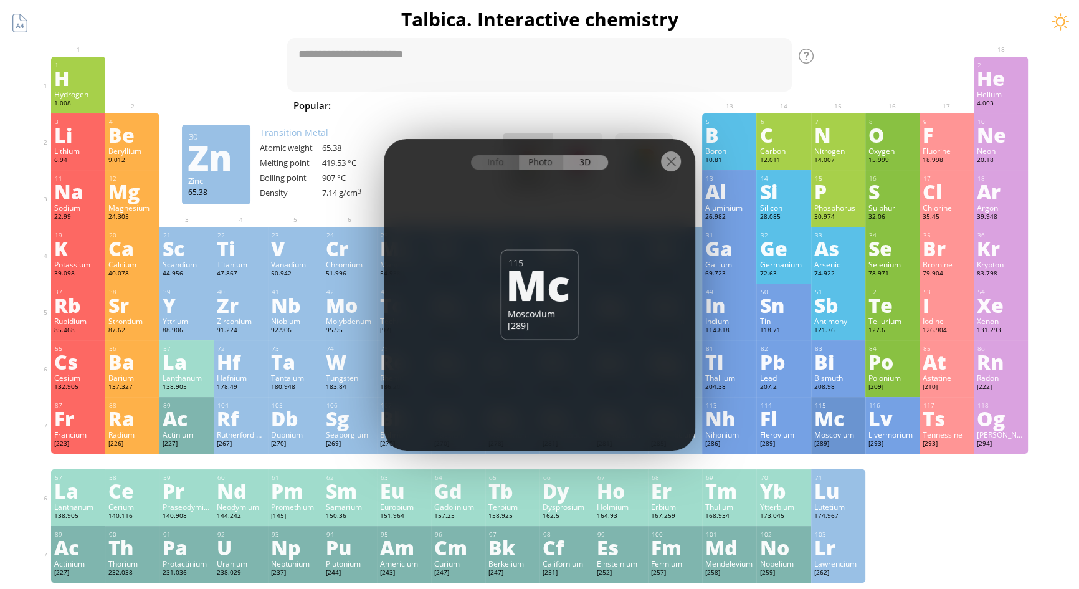
click at [541, 157] on div "Photo" at bounding box center [541, 162] width 45 height 14
click at [903, 439] on div "Livermorium" at bounding box center [892, 434] width 48 height 10
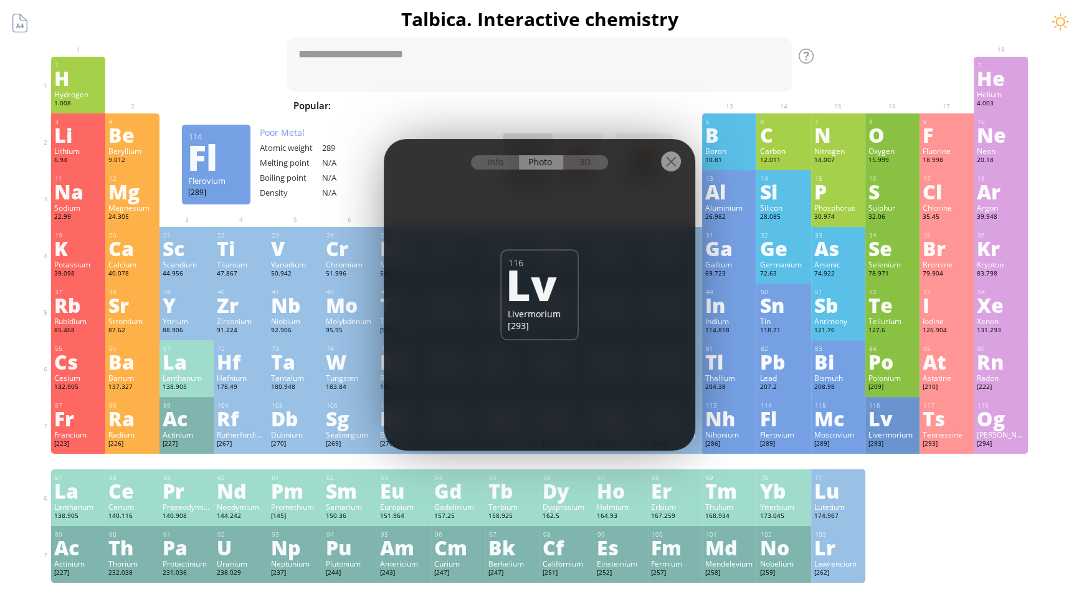
click at [794, 428] on div "Fl" at bounding box center [783, 418] width 48 height 20
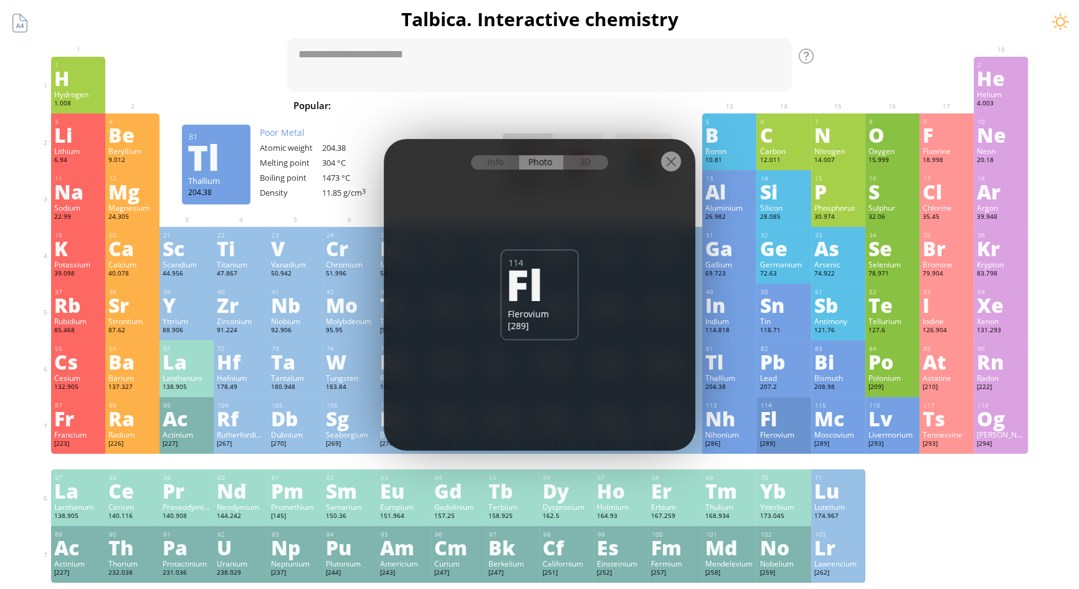
click at [756, 356] on div "81 Tl Thallium 204.38 −5, −2, −1, +1, +2, +3 −5, −2, −1, +1, +2, +3 304 °C 1473…" at bounding box center [729, 368] width 54 height 57
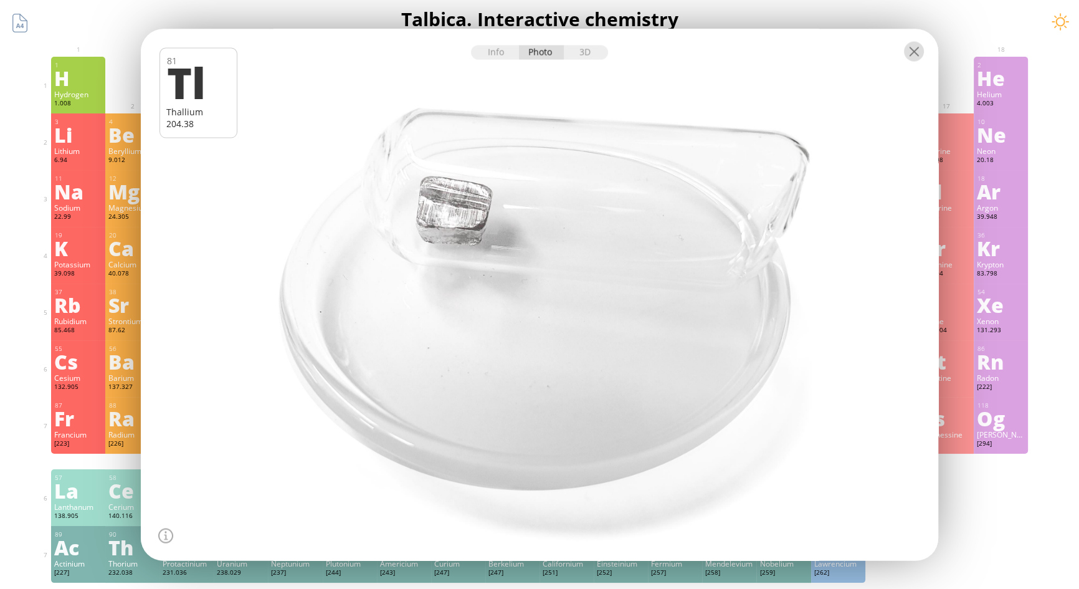
click at [917, 47] on div at bounding box center [914, 51] width 20 height 20
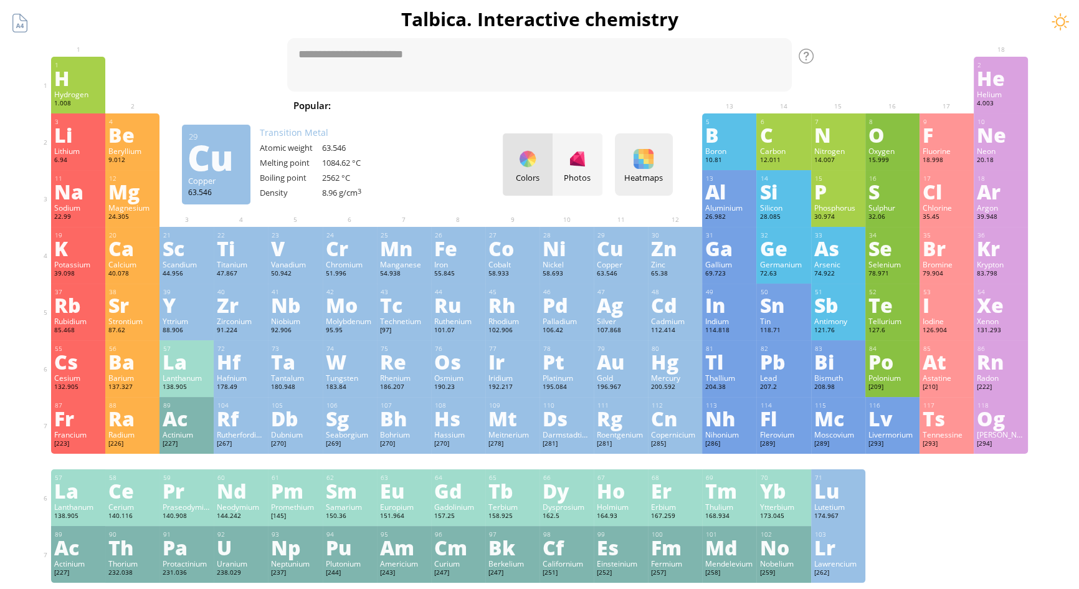
click at [649, 176] on div "Heatmaps" at bounding box center [644, 177] width 52 height 11
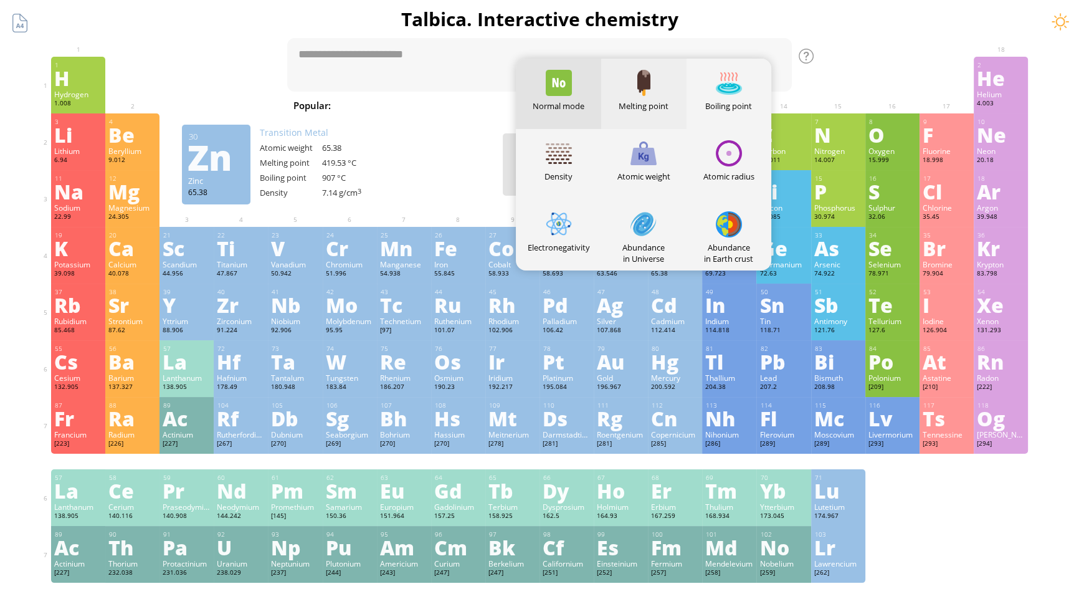
click at [659, 103] on div "Melting point" at bounding box center [643, 105] width 85 height 11
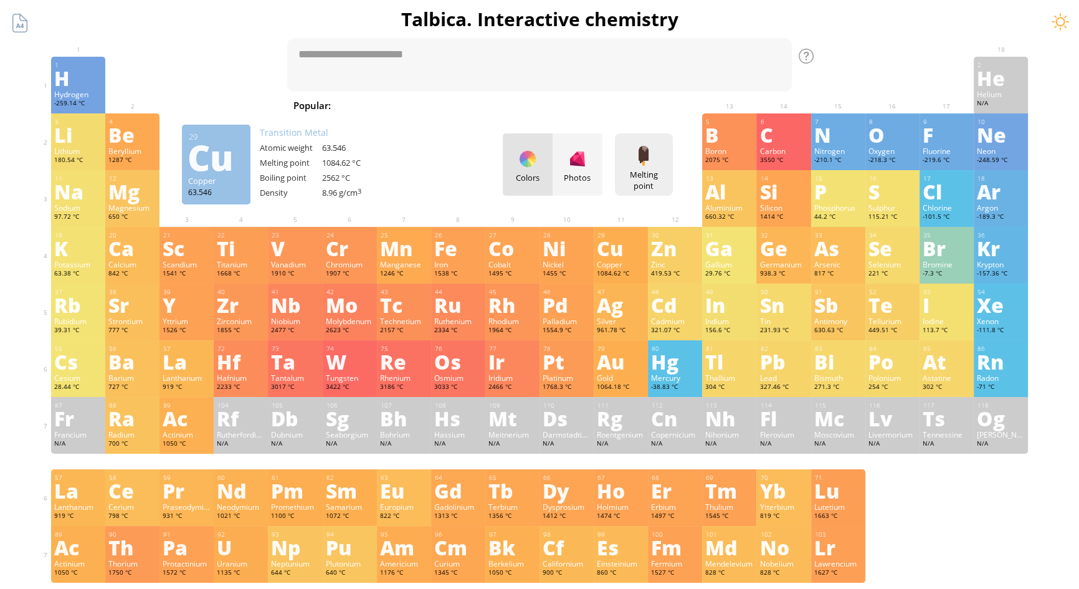
click at [667, 141] on div "Melting point Heatmaps Normal mode Melting point Boiling point Density Atomic w…" at bounding box center [644, 164] width 58 height 62
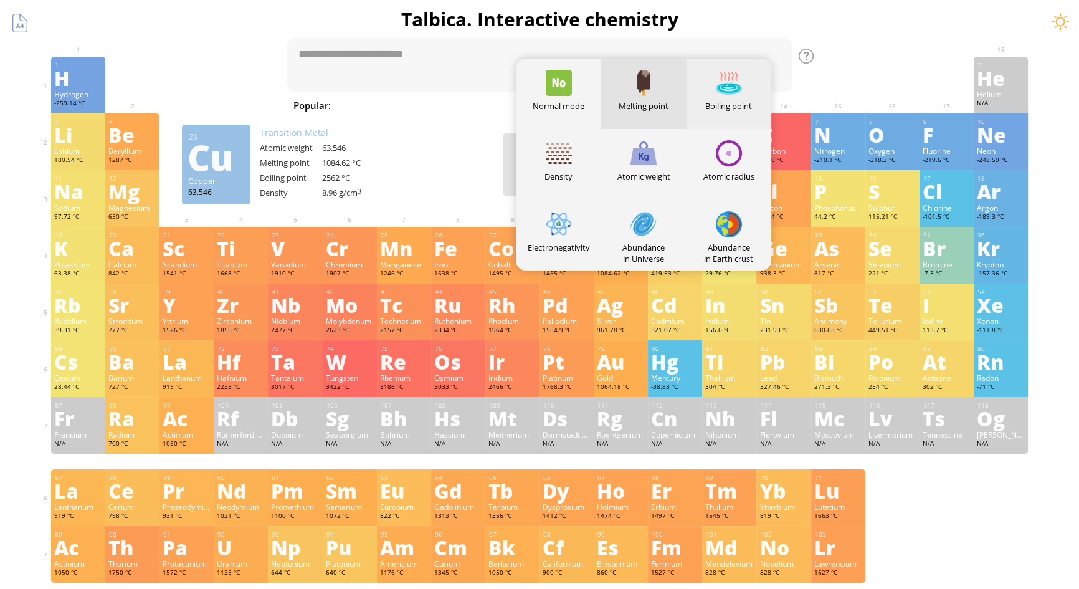
click at [750, 85] on div "Boiling point" at bounding box center [729, 94] width 85 height 70
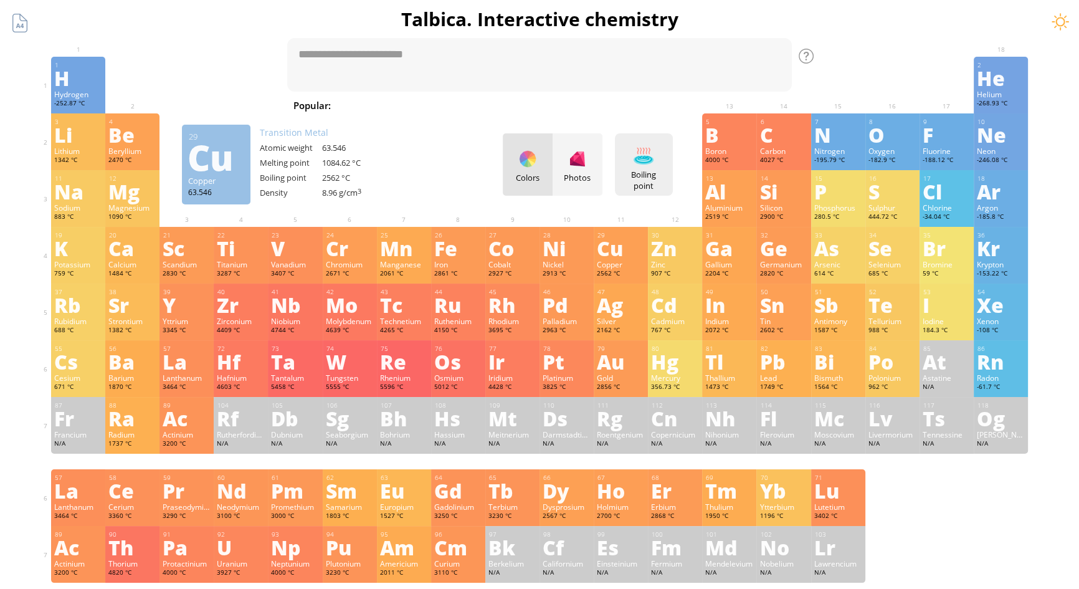
click at [667, 150] on div "Boiling point Heatmaps Normal mode Melting point Boiling point Density Atomic w…" at bounding box center [644, 164] width 58 height 62
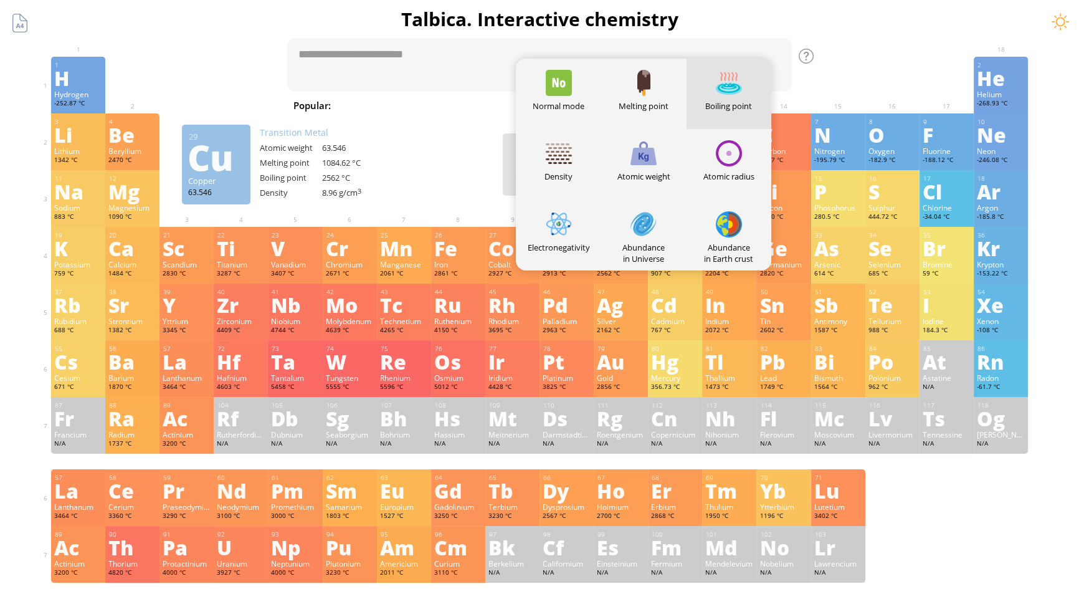
click at [934, 58] on div at bounding box center [946, 66] width 54 height 19
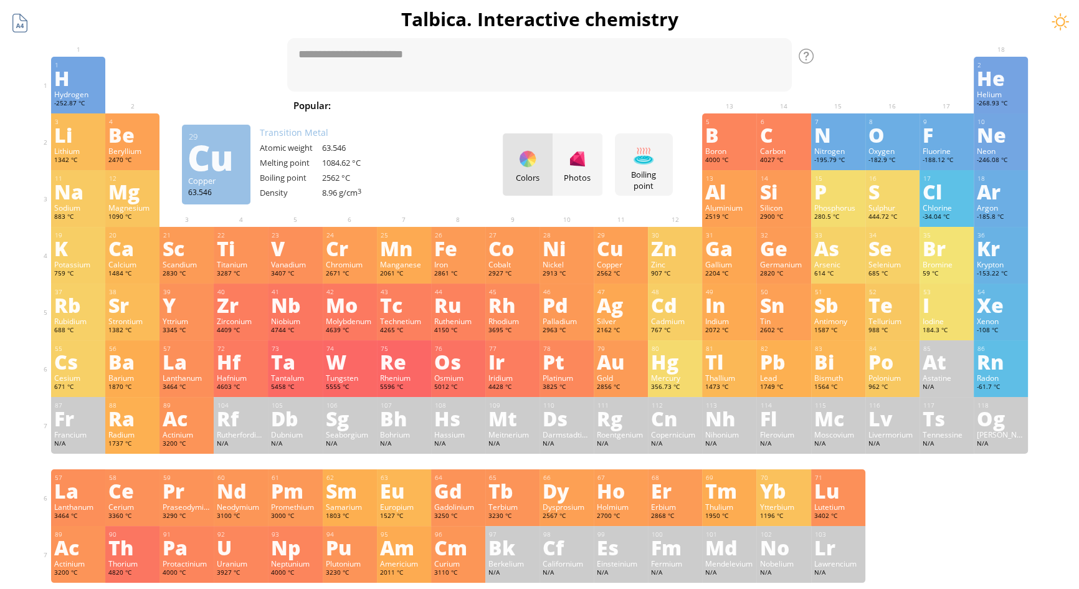
click at [9, 28] on div at bounding box center [20, 23] width 24 height 24
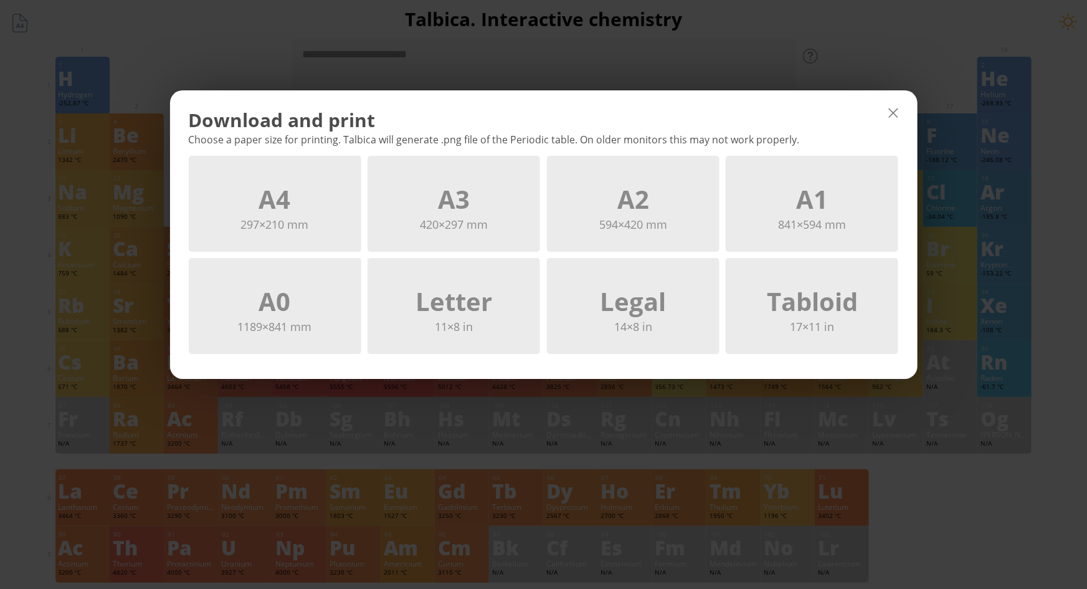
click at [900, 112] on div at bounding box center [893, 113] width 20 height 20
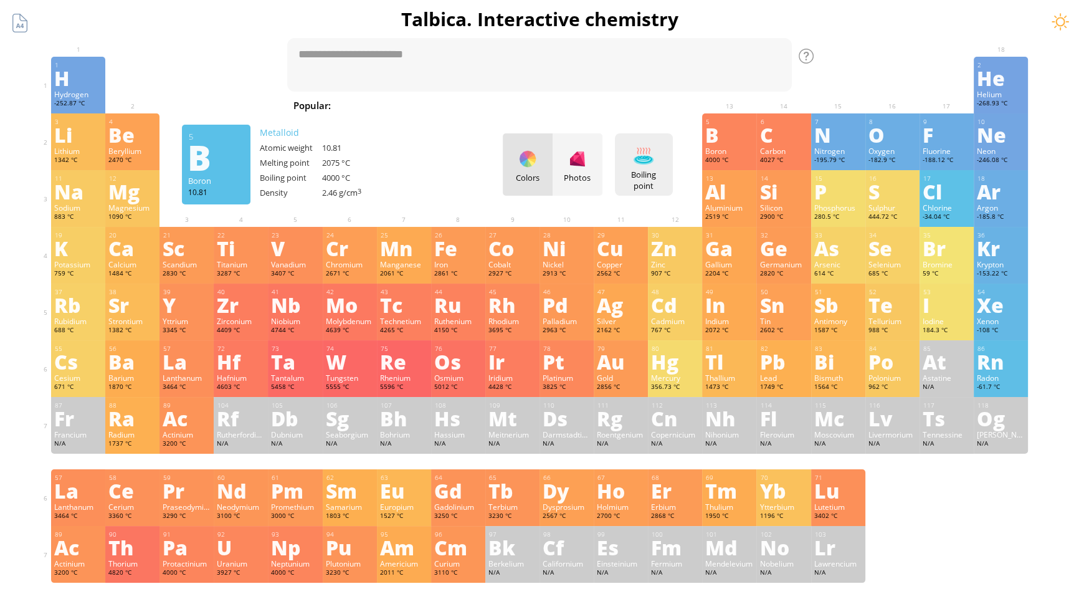
click at [627, 171] on div "Boiling point" at bounding box center [644, 180] width 52 height 22
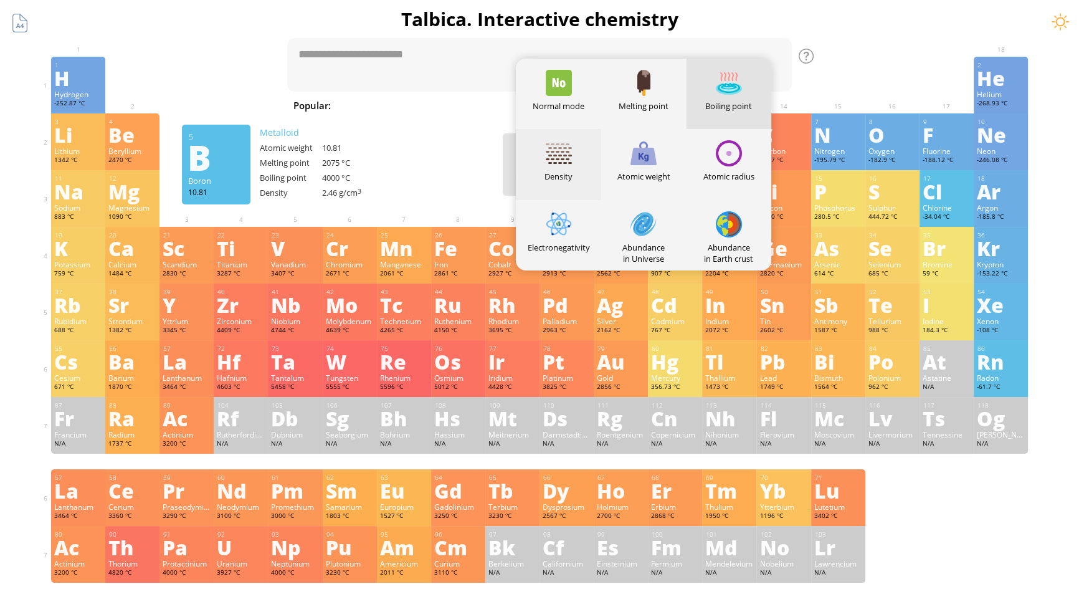
click at [579, 163] on div "Density" at bounding box center [558, 164] width 85 height 70
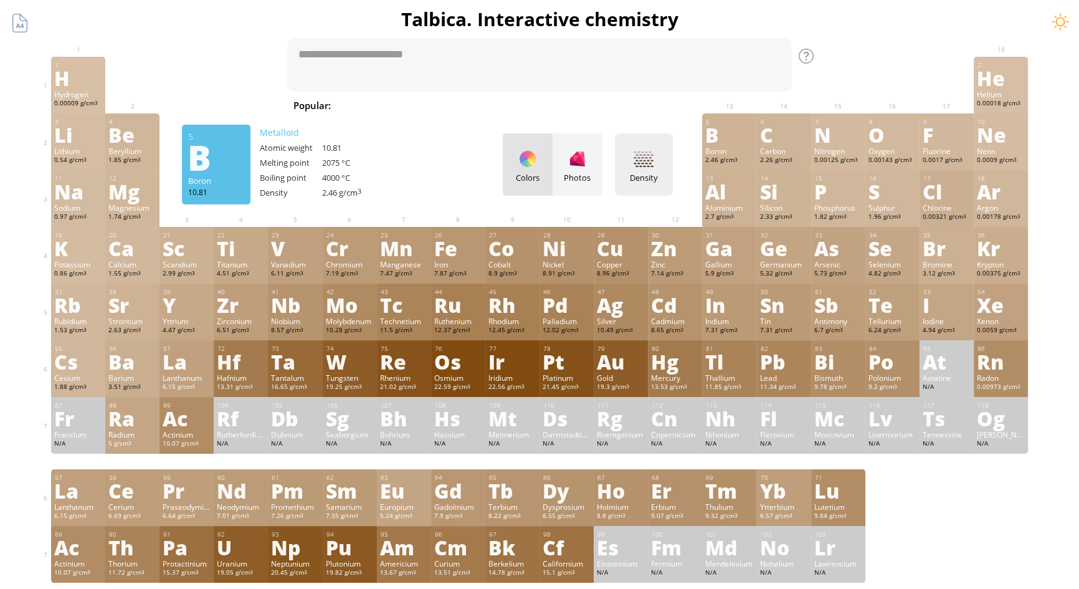
click at [653, 168] on div at bounding box center [644, 159] width 20 height 20
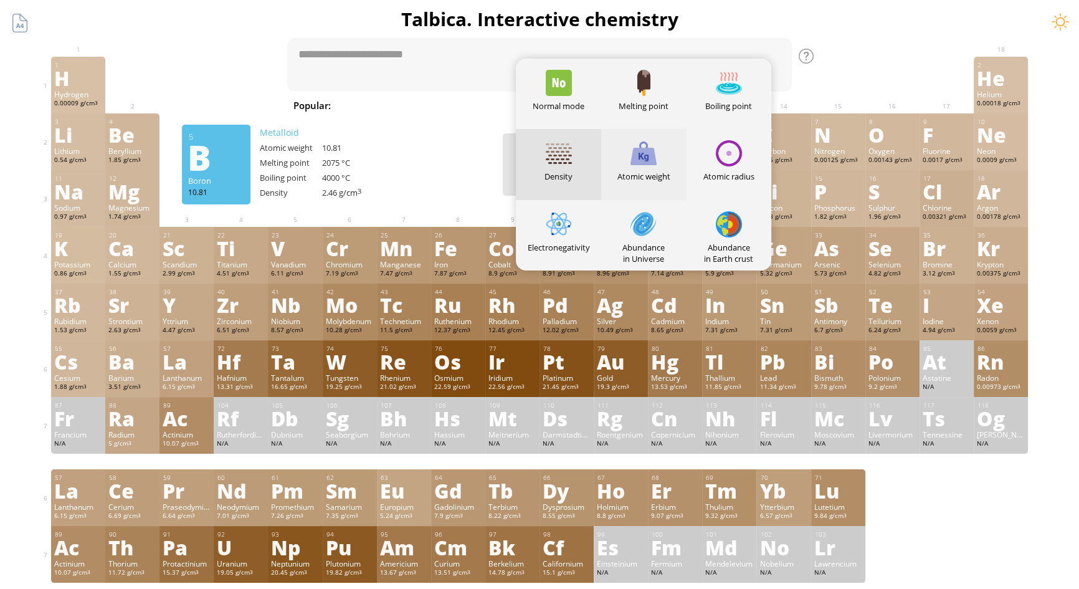
click at [655, 182] on div "Atomic weight" at bounding box center [643, 164] width 85 height 70
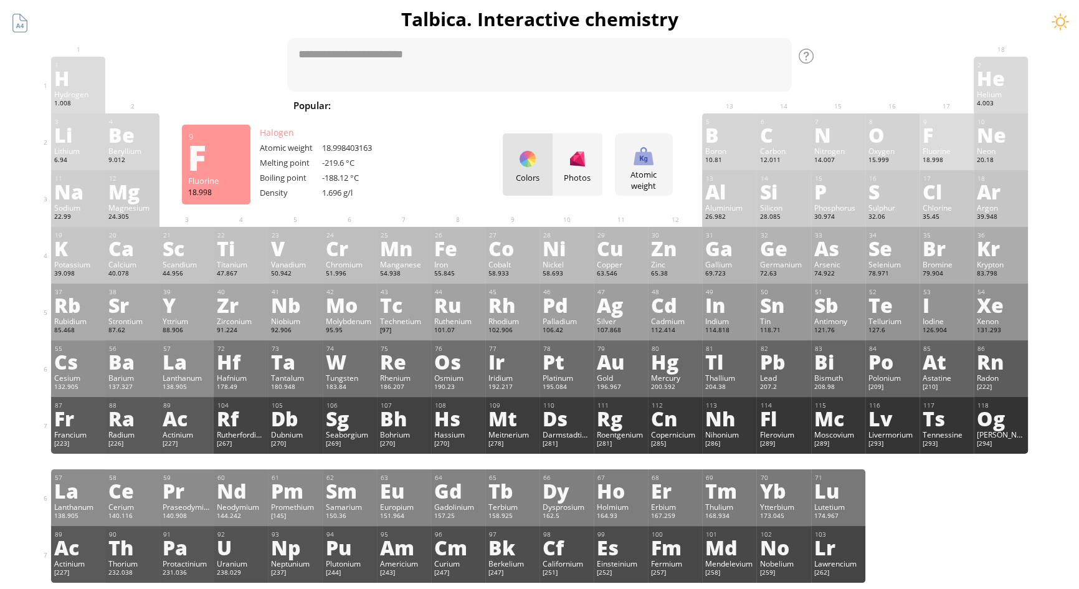
drag, startPoint x: 888, startPoint y: 142, endPoint x: 951, endPoint y: 137, distance: 63.7
click at [951, 137] on div "3 [PERSON_NAME] 6.94 −1, +1 −1, +1 180.54 °C 1342 °C 0.535 g/cm 3 [He]2s 1 4 Be…" at bounding box center [539, 141] width 977 height 57
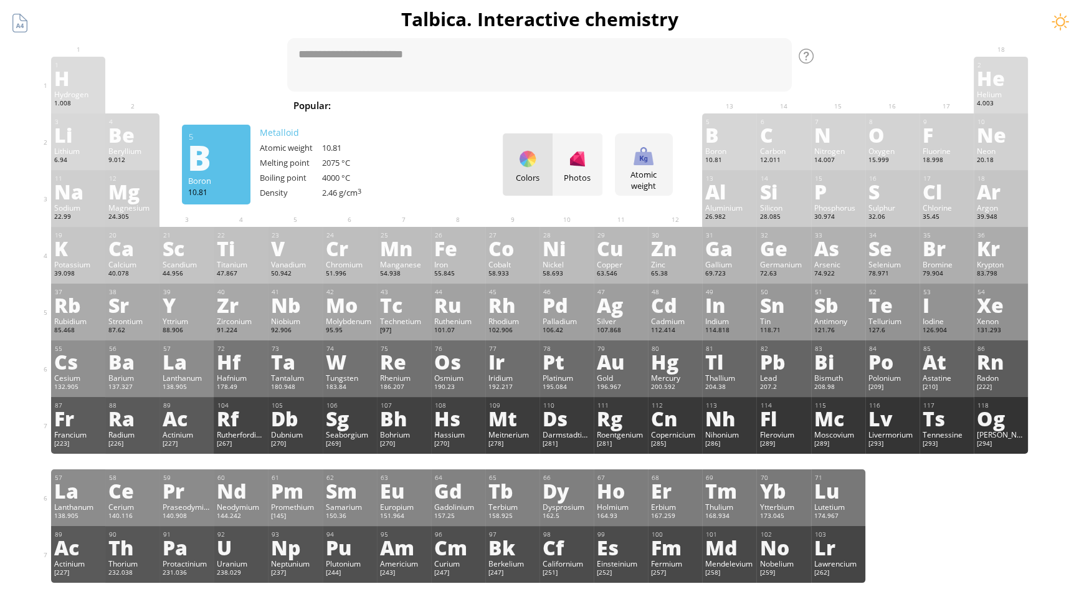
click at [834, 110] on span "Fe + O 2" at bounding box center [858, 105] width 49 height 15
type textarea "*******"
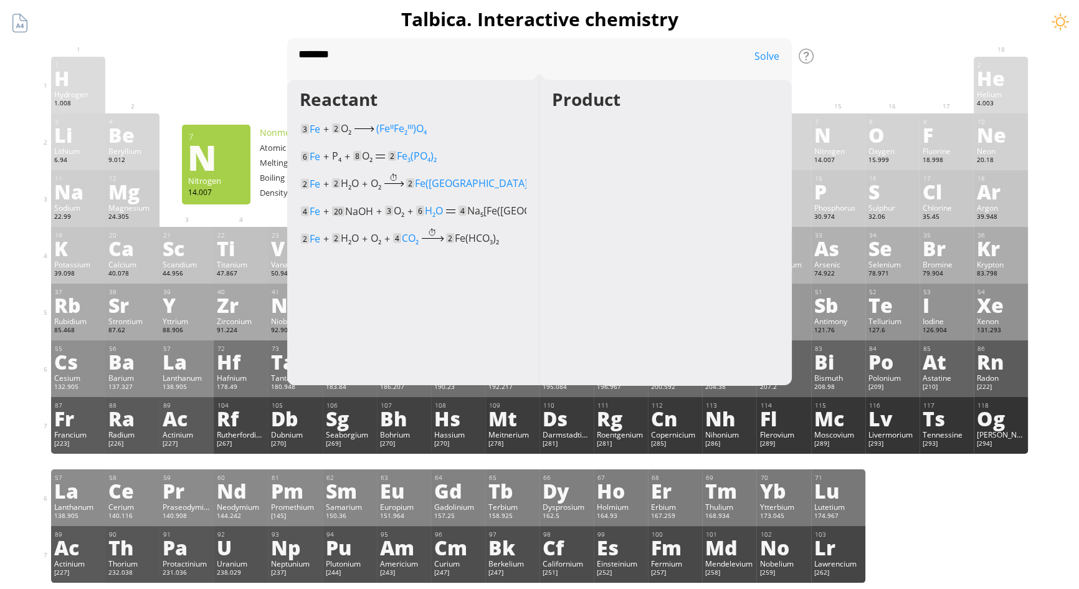
click at [898, 58] on div at bounding box center [892, 66] width 54 height 19
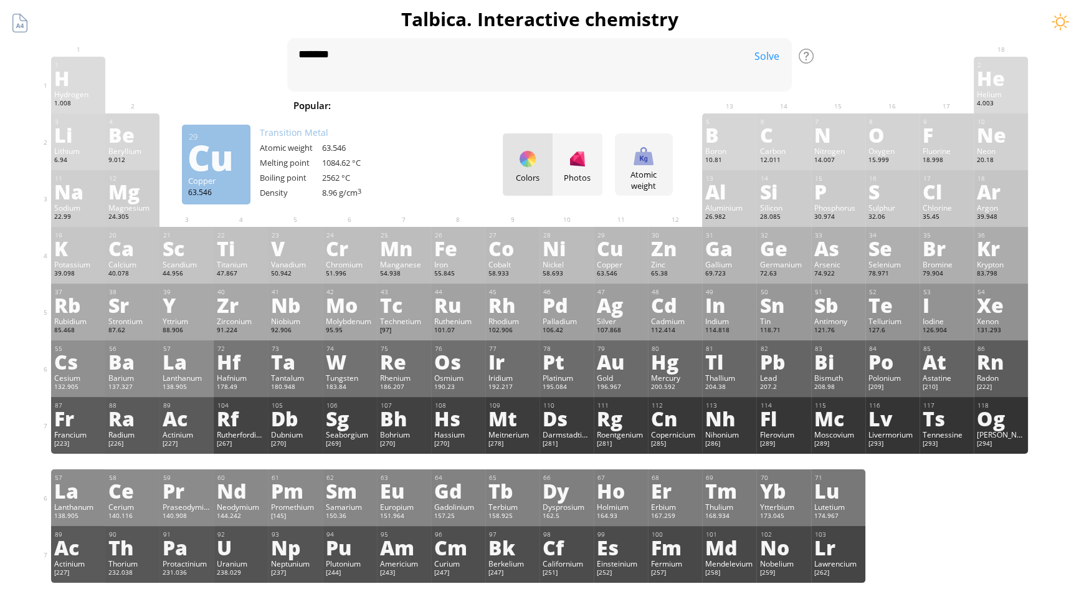
click at [542, 167] on div "Colors Photos" at bounding box center [553, 164] width 100 height 62
click at [584, 167] on div at bounding box center [578, 159] width 20 height 20
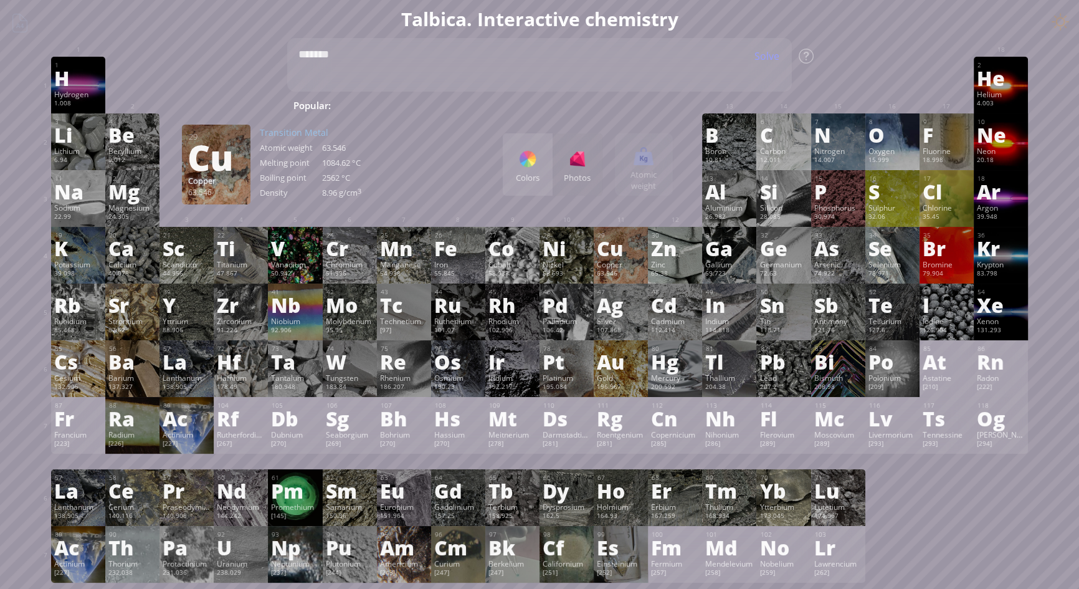
click at [538, 167] on div at bounding box center [528, 159] width 20 height 20
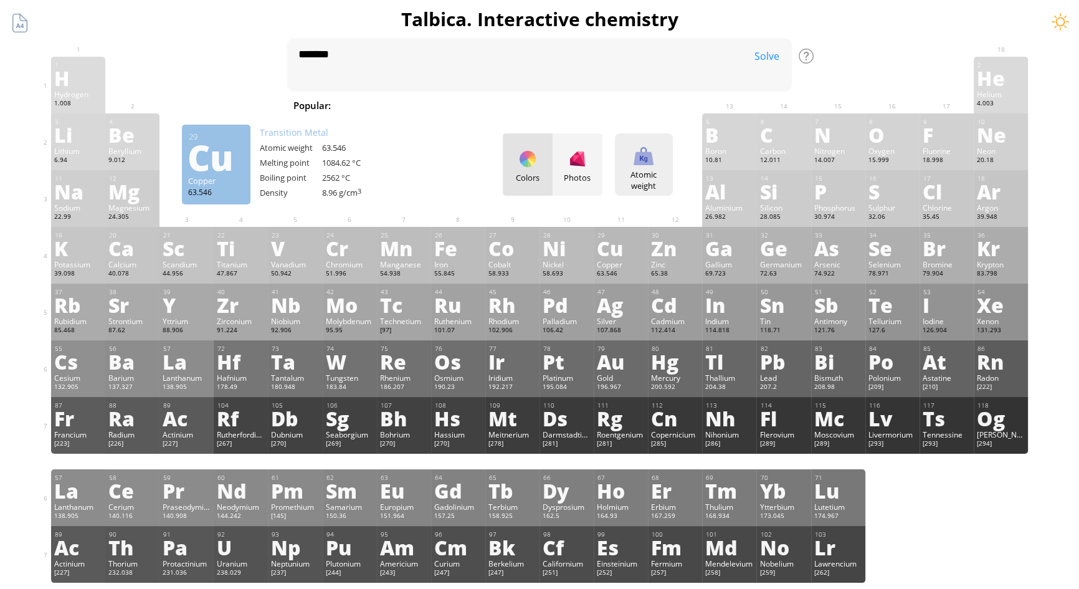
click at [655, 169] on div "Atomic weight" at bounding box center [644, 180] width 52 height 22
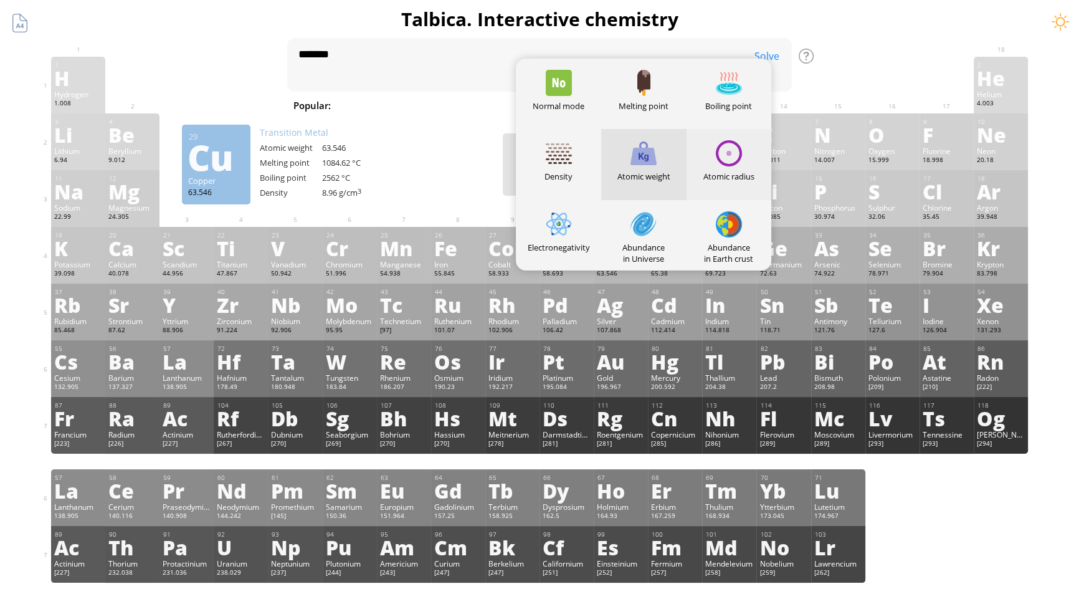
click at [729, 168] on div "Atomic radius" at bounding box center [729, 164] width 85 height 70
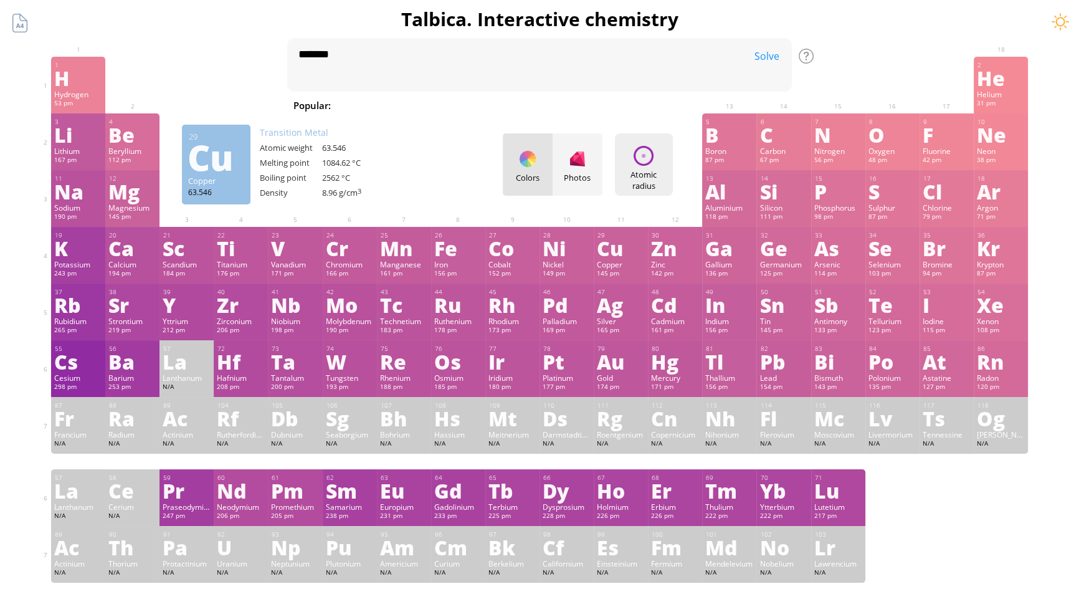
click at [663, 171] on div "Atomic radius" at bounding box center [644, 180] width 52 height 22
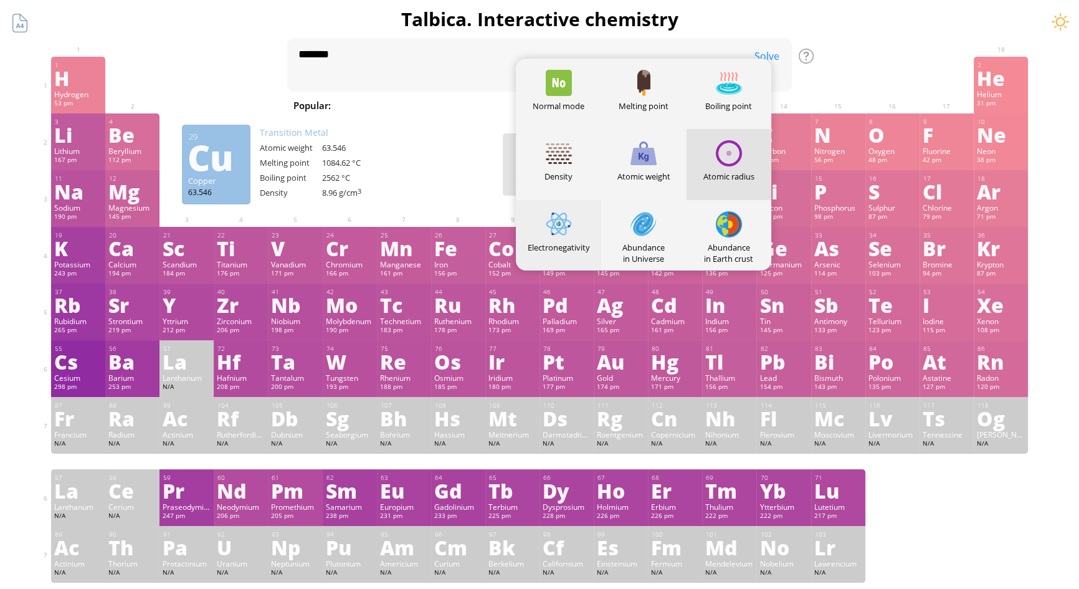
click at [573, 255] on div "Electronegativity" at bounding box center [558, 235] width 85 height 70
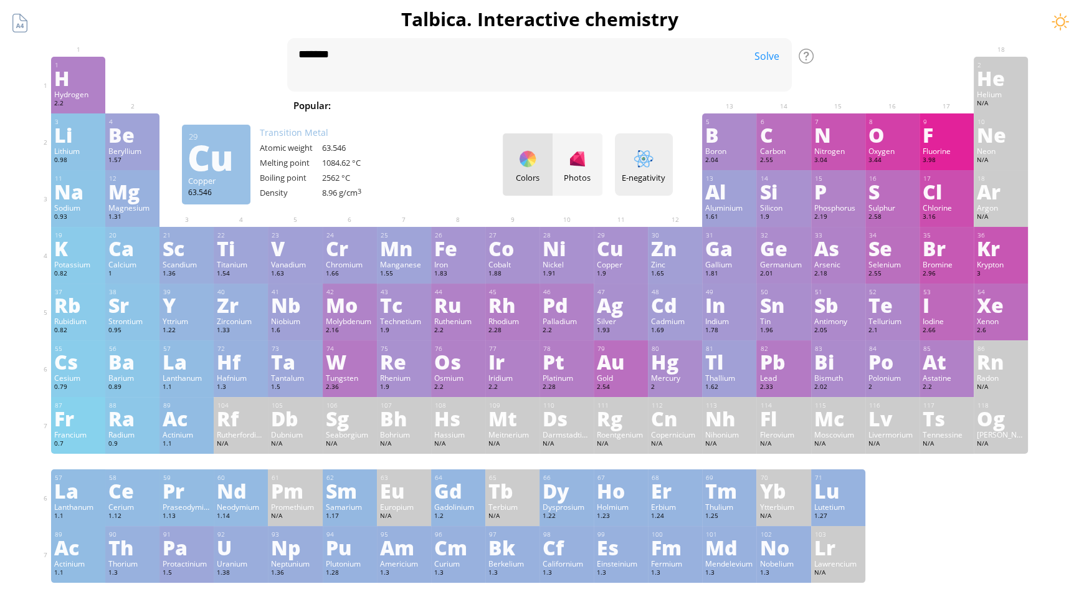
click at [660, 162] on div "E-negativity Heatmaps Normal mode Melting point Boiling point Density Atomic we…" at bounding box center [644, 164] width 58 height 62
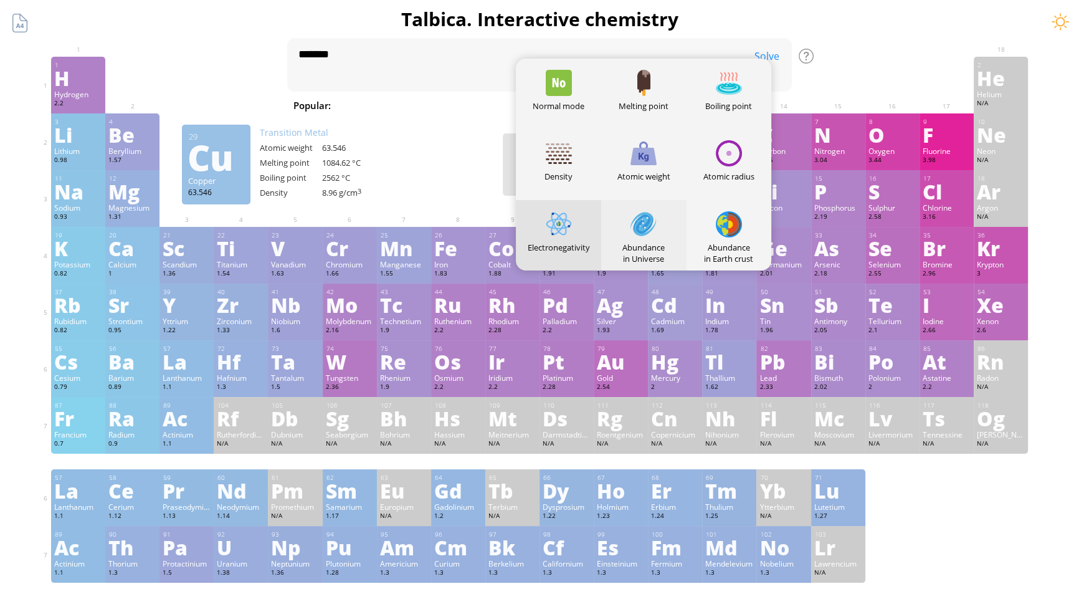
click at [656, 232] on div at bounding box center [643, 224] width 26 height 26
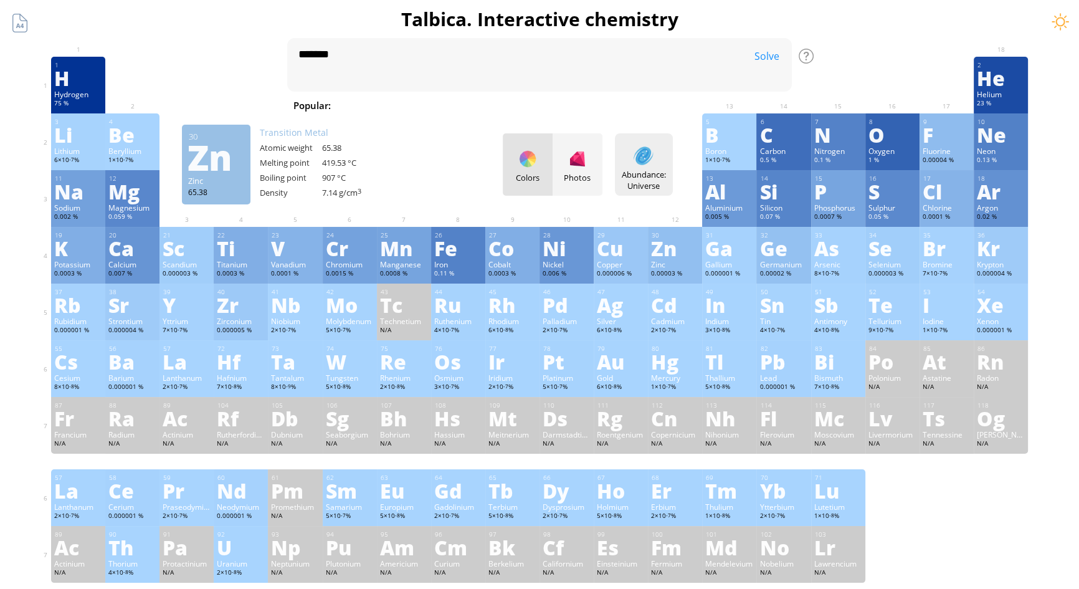
click at [653, 156] on div at bounding box center [644, 156] width 20 height 20
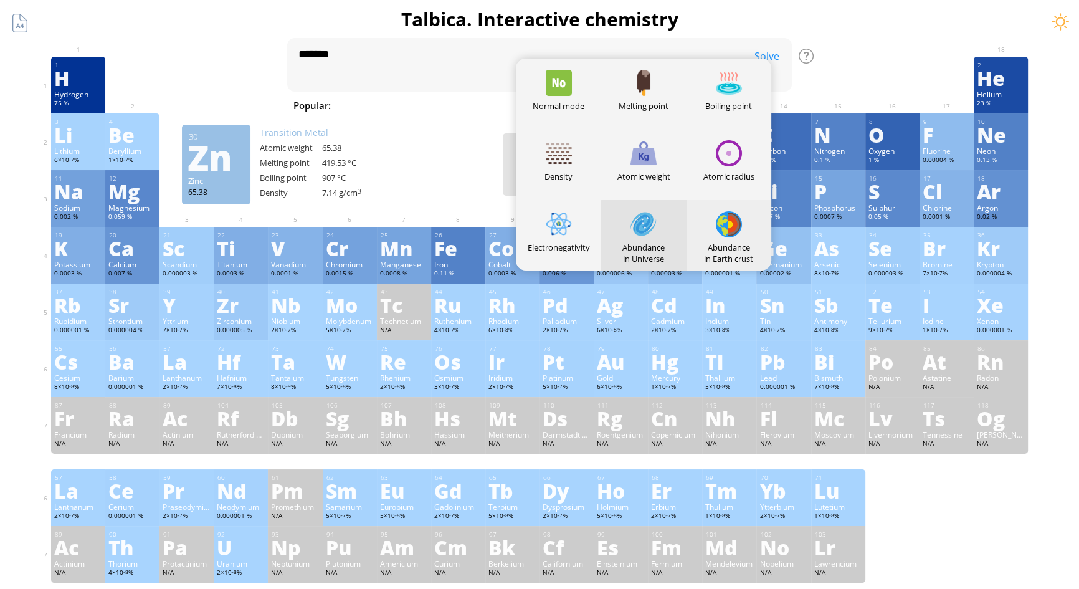
click at [728, 227] on div at bounding box center [729, 224] width 26 height 26
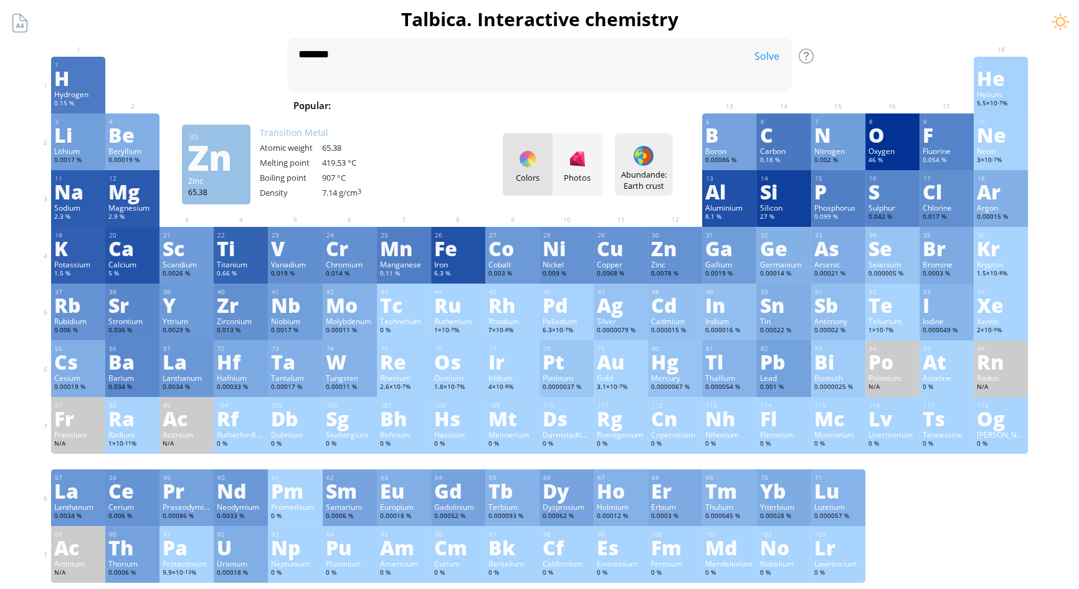
drag, startPoint x: 673, startPoint y: 186, endPoint x: 624, endPoint y: 162, distance: 55.4
click at [625, 161] on div "Abundande: Earth crust Heatmaps Normal mode Melting point Boiling point Density…" at bounding box center [644, 164] width 58 height 62
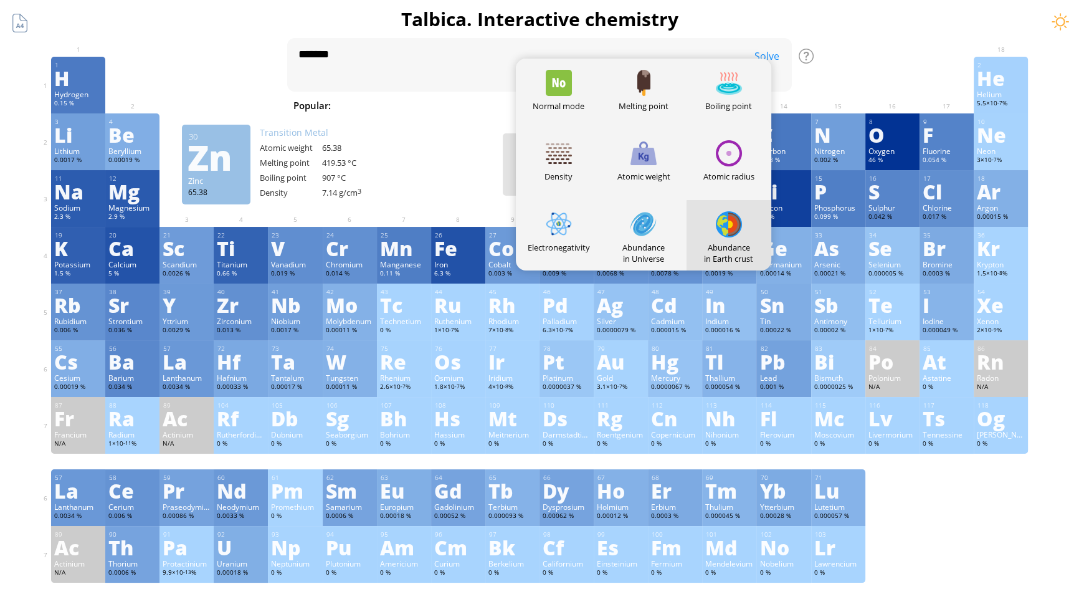
drag, startPoint x: 707, startPoint y: 245, endPoint x: 763, endPoint y: 254, distance: 56.1
click at [763, 254] on div "Abundance in Earth crust" at bounding box center [729, 253] width 85 height 22
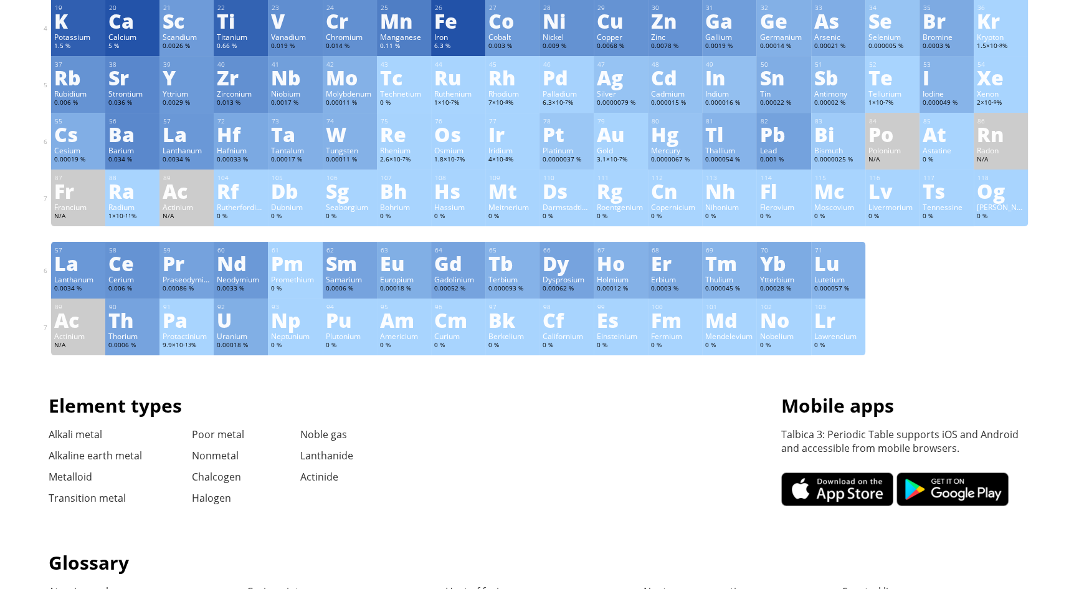
scroll to position [56, 0]
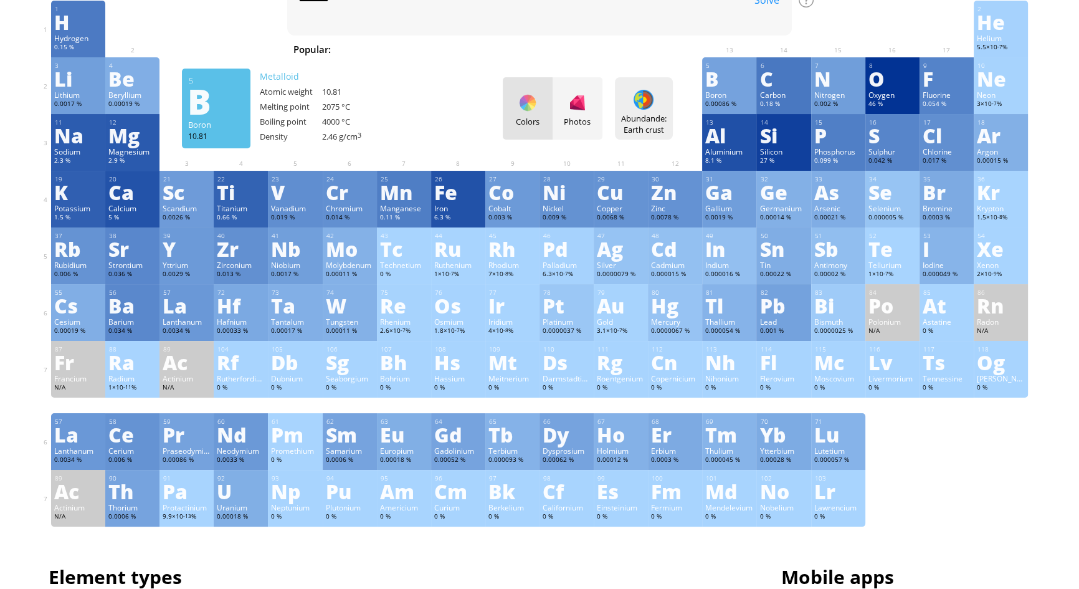
click at [648, 115] on div "Abundande: Earth crust" at bounding box center [644, 124] width 52 height 22
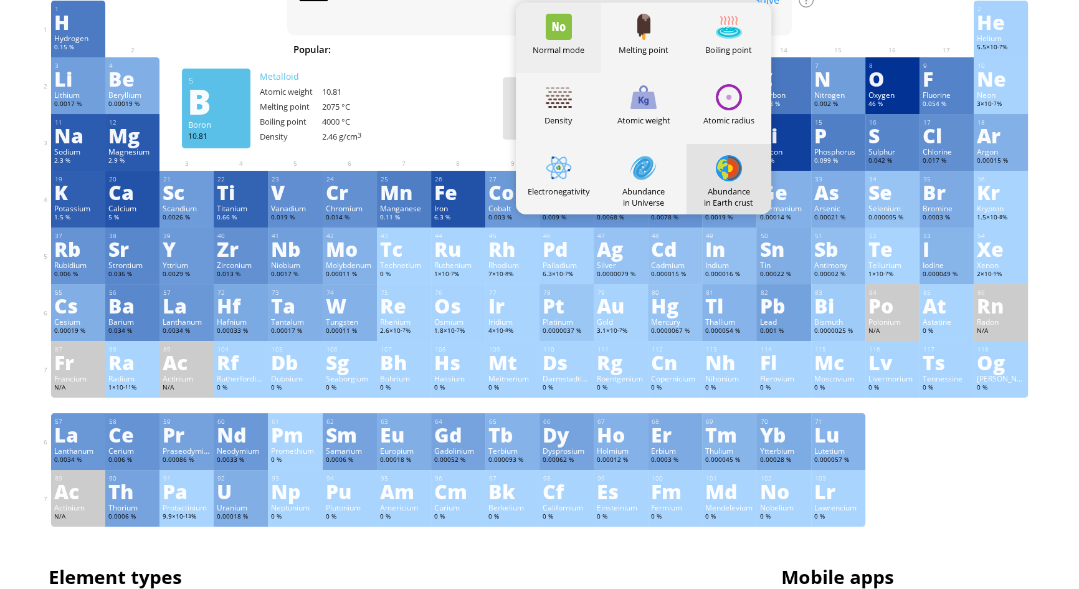
click at [565, 37] on div at bounding box center [559, 27] width 26 height 26
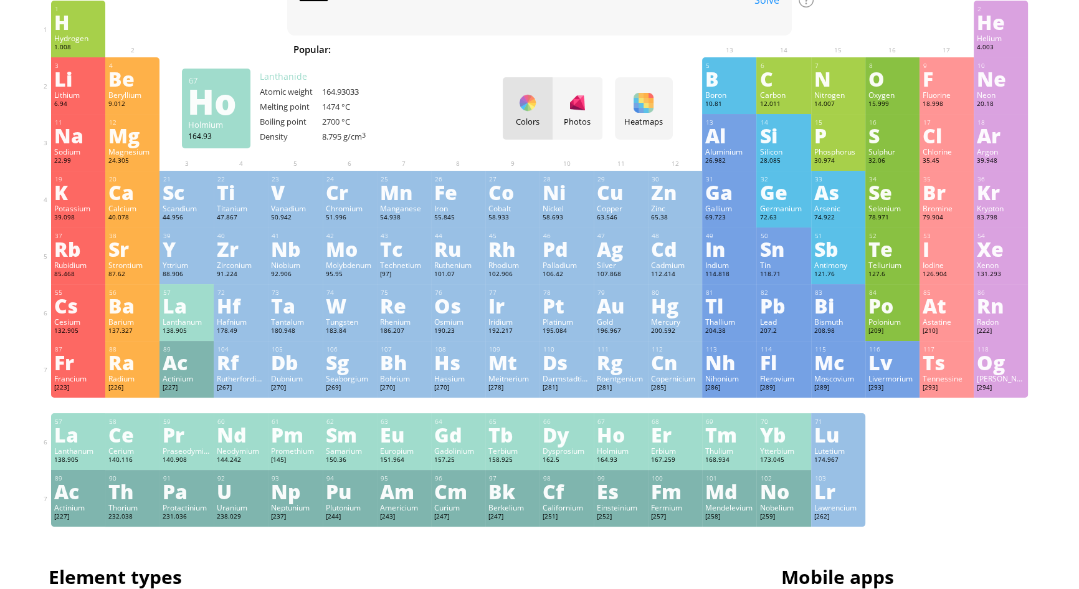
scroll to position [0, 0]
